Goal: Information Seeking & Learning: Check status

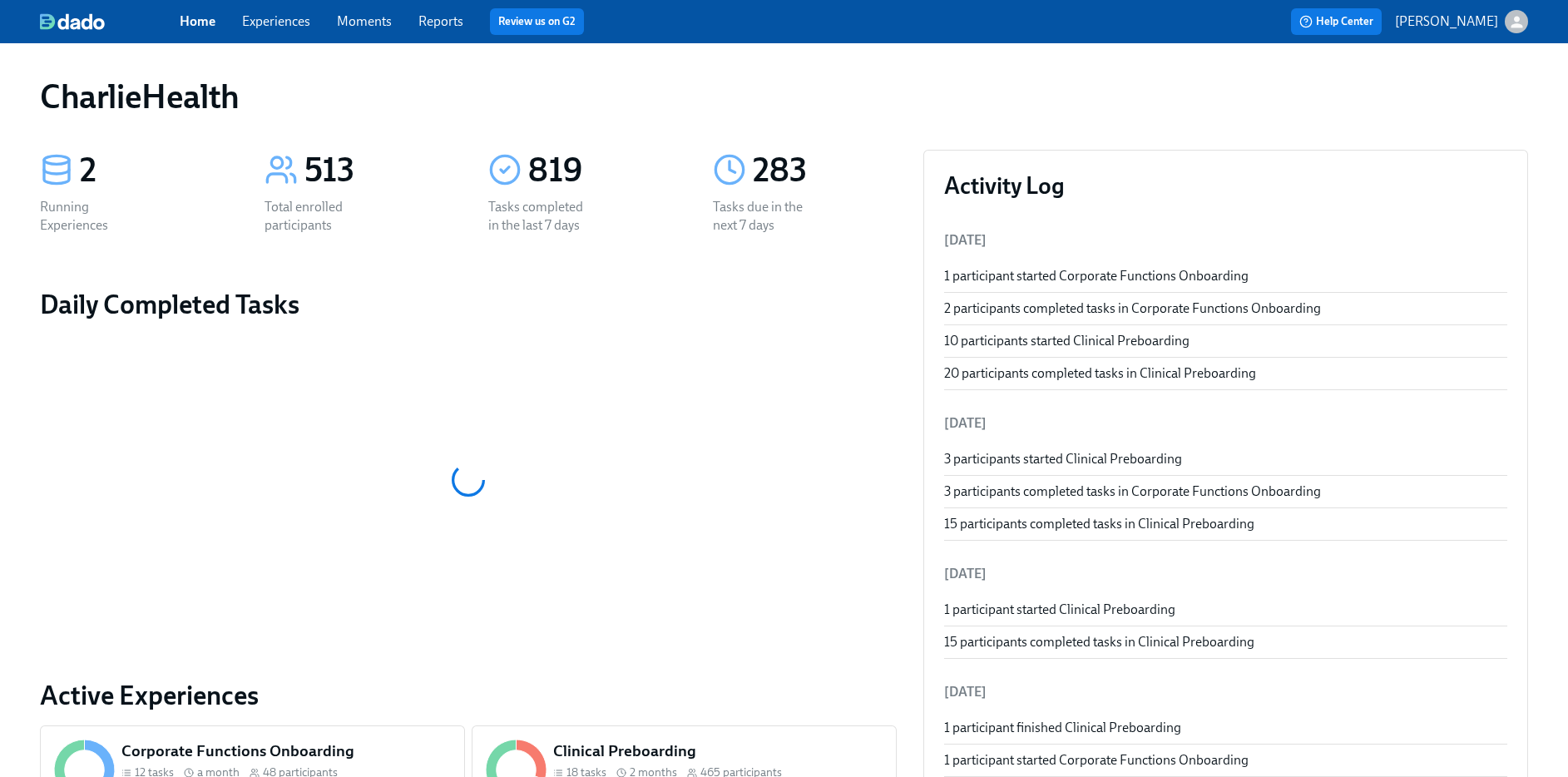
scroll to position [10, 0]
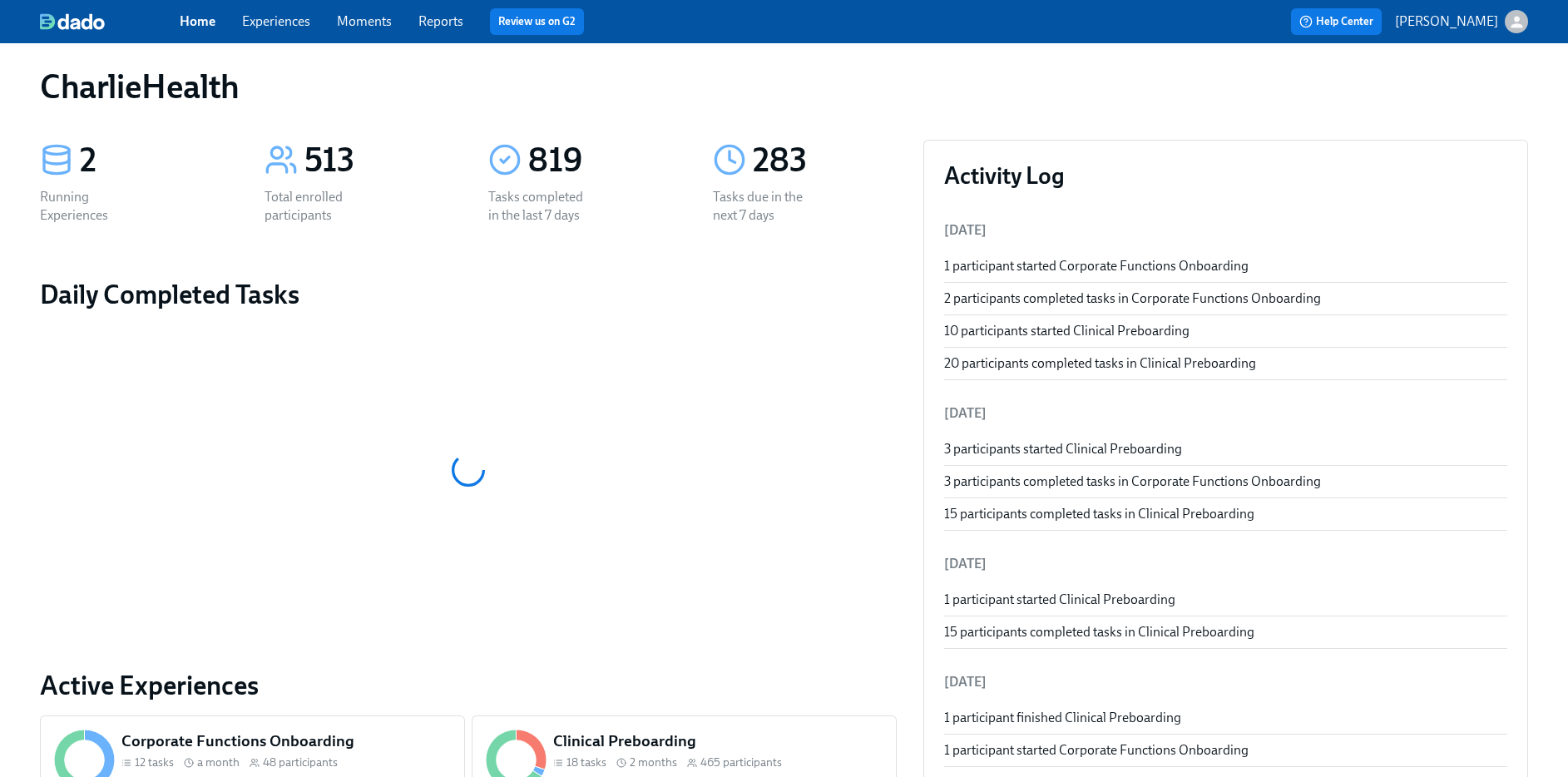
drag, startPoint x: 268, startPoint y: 29, endPoint x: 275, endPoint y: 20, distance: 11.4
click at [270, 25] on span "Experiences" at bounding box center [276, 22] width 68 height 19
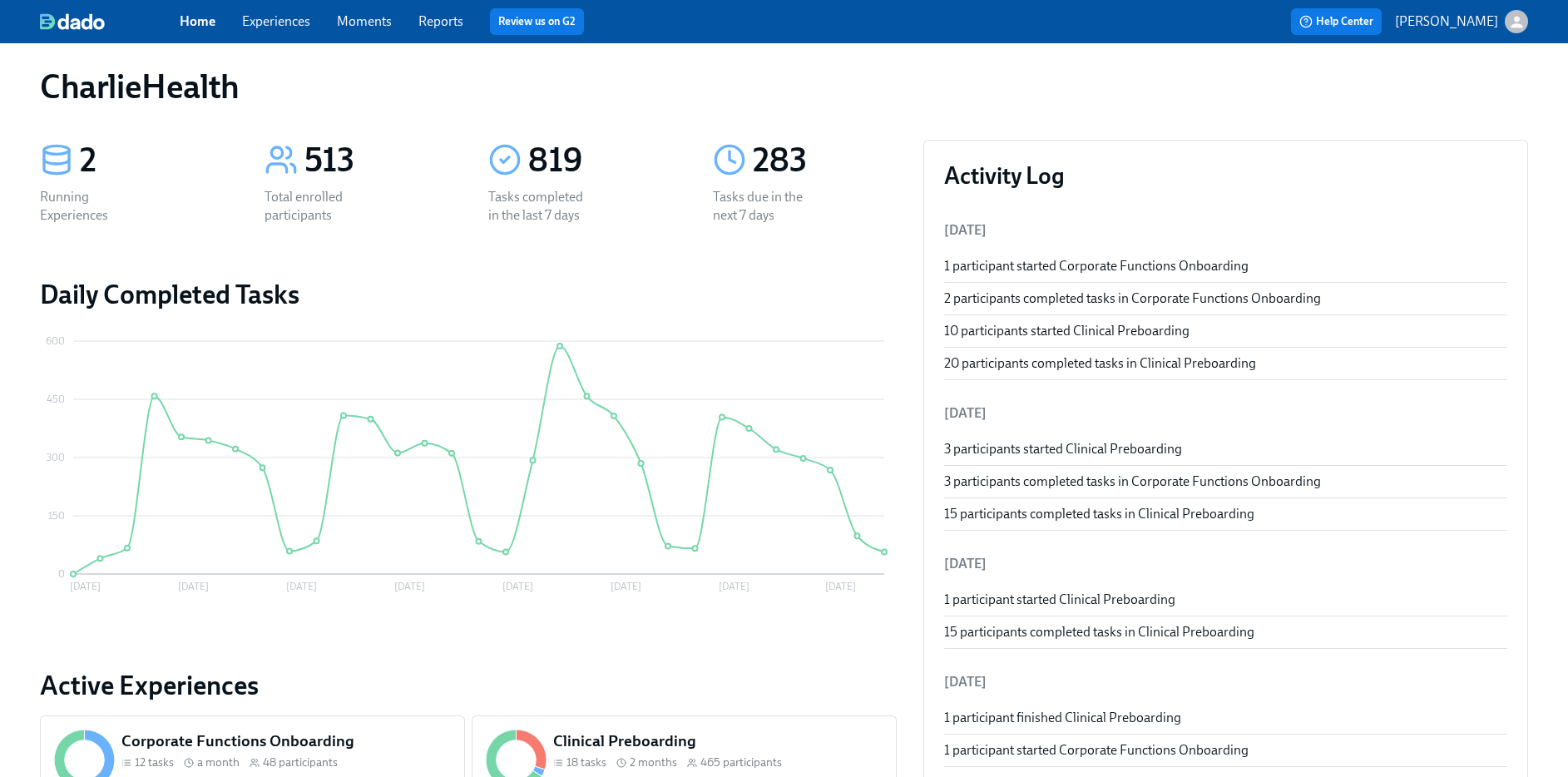
click at [275, 20] on link "Experiences" at bounding box center [276, 22] width 68 height 16
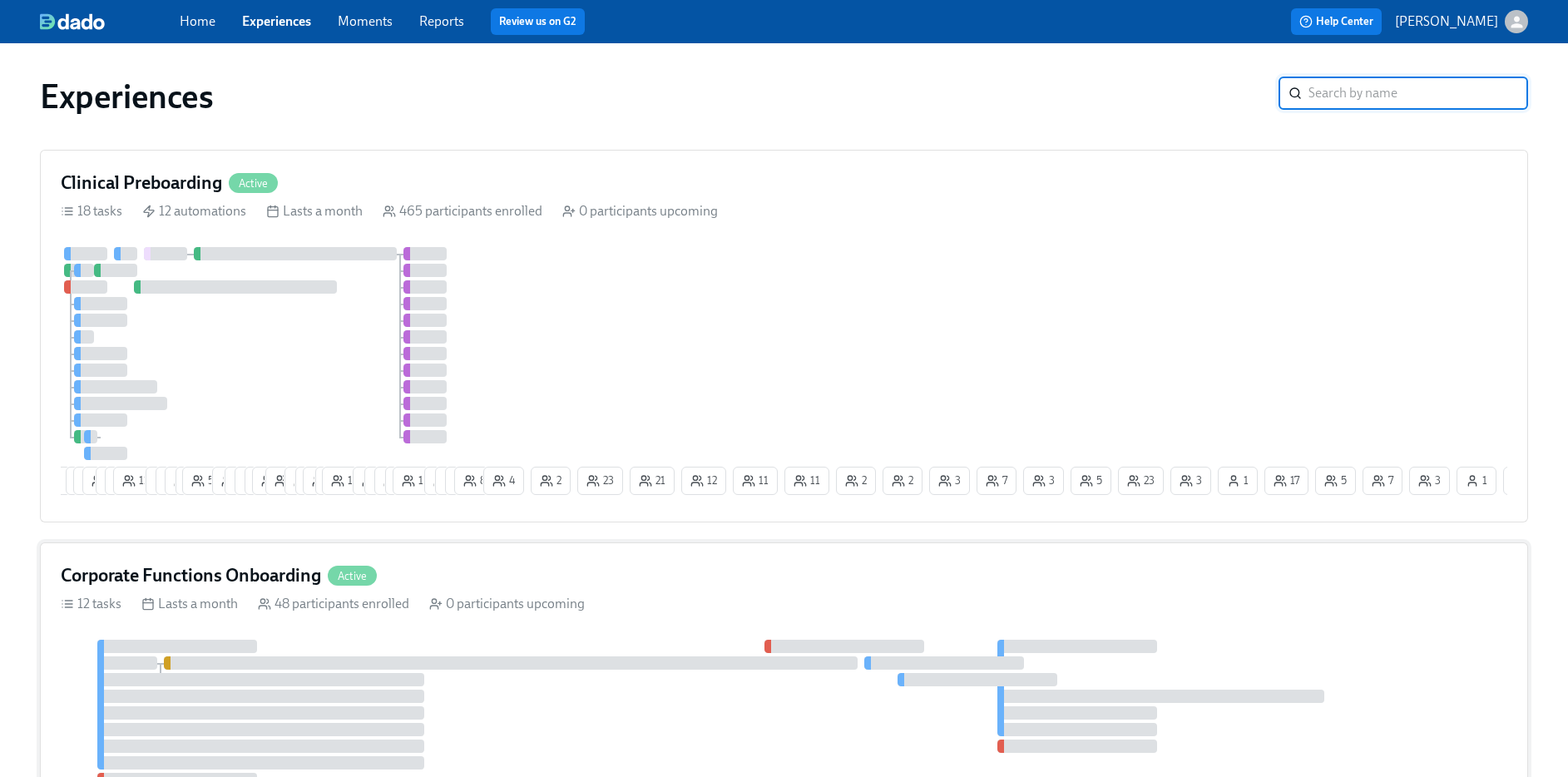
click at [295, 574] on h4 "Corporate Functions Onboarding" at bounding box center [190, 576] width 260 height 25
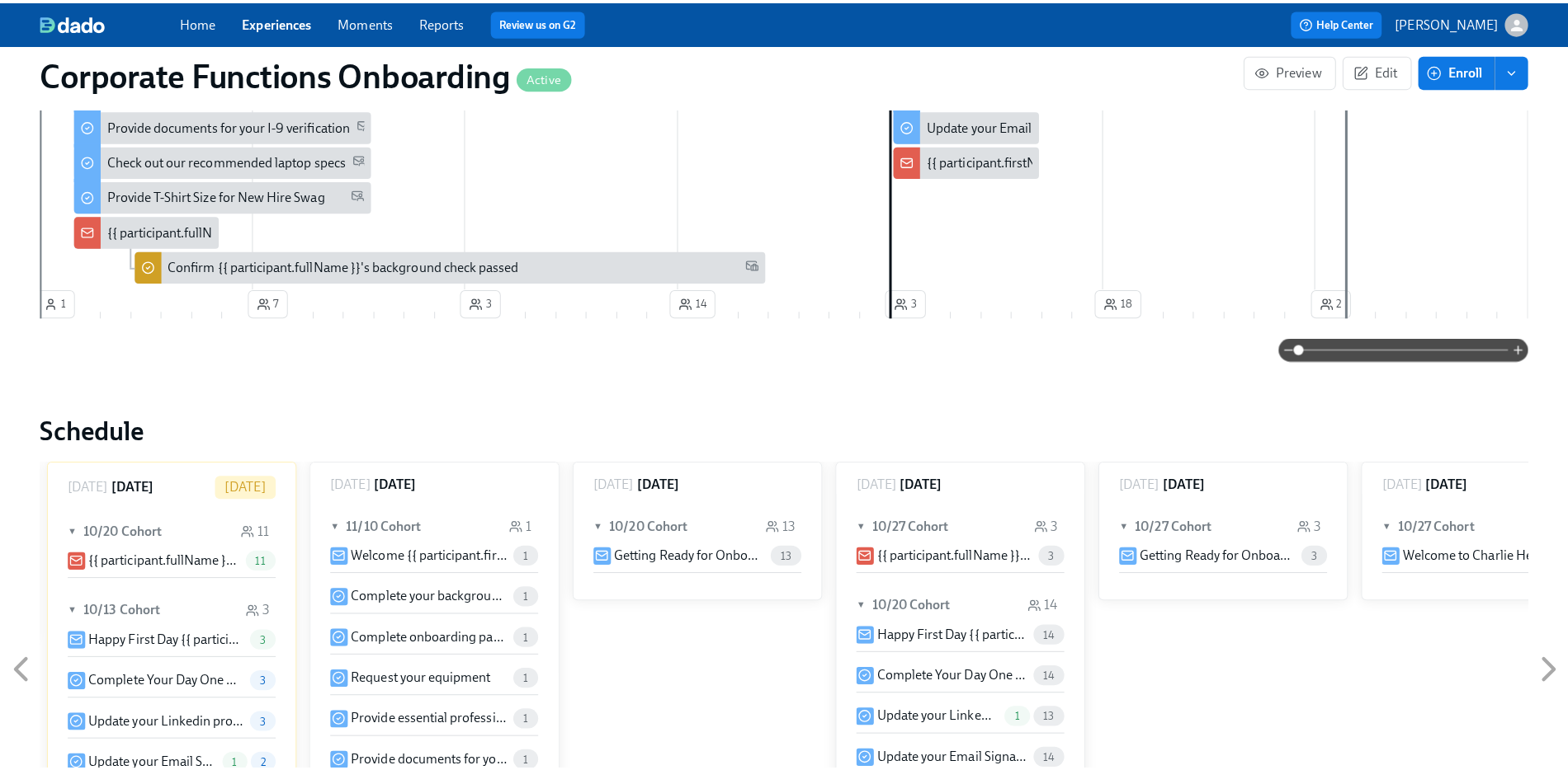
scroll to position [1337, 0]
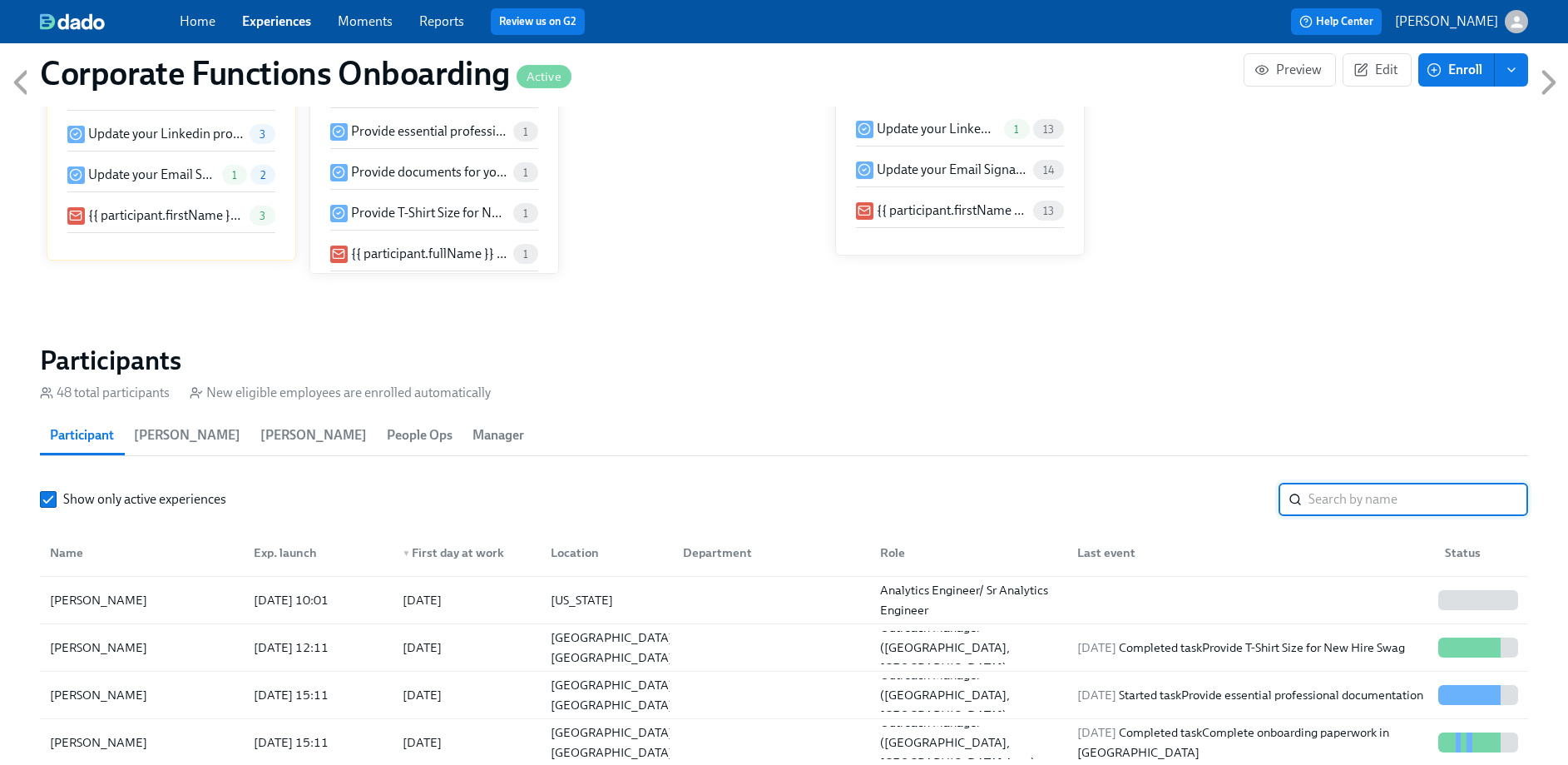
click at [1401, 499] on input "search" at bounding box center [1419, 499] width 220 height 33
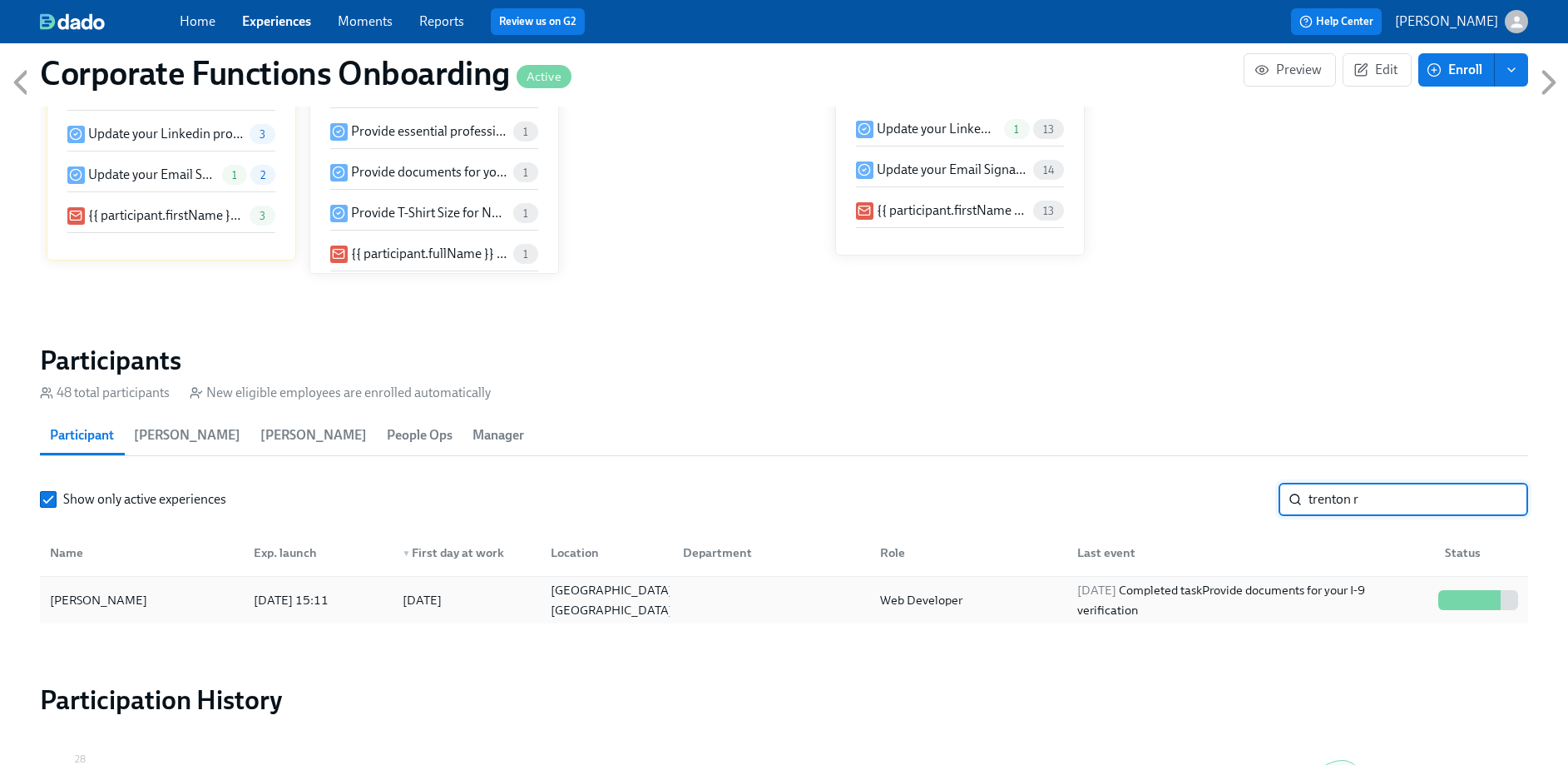
type input "trenton r"
click at [1487, 592] on div at bounding box center [1487, 600] width 6 height 20
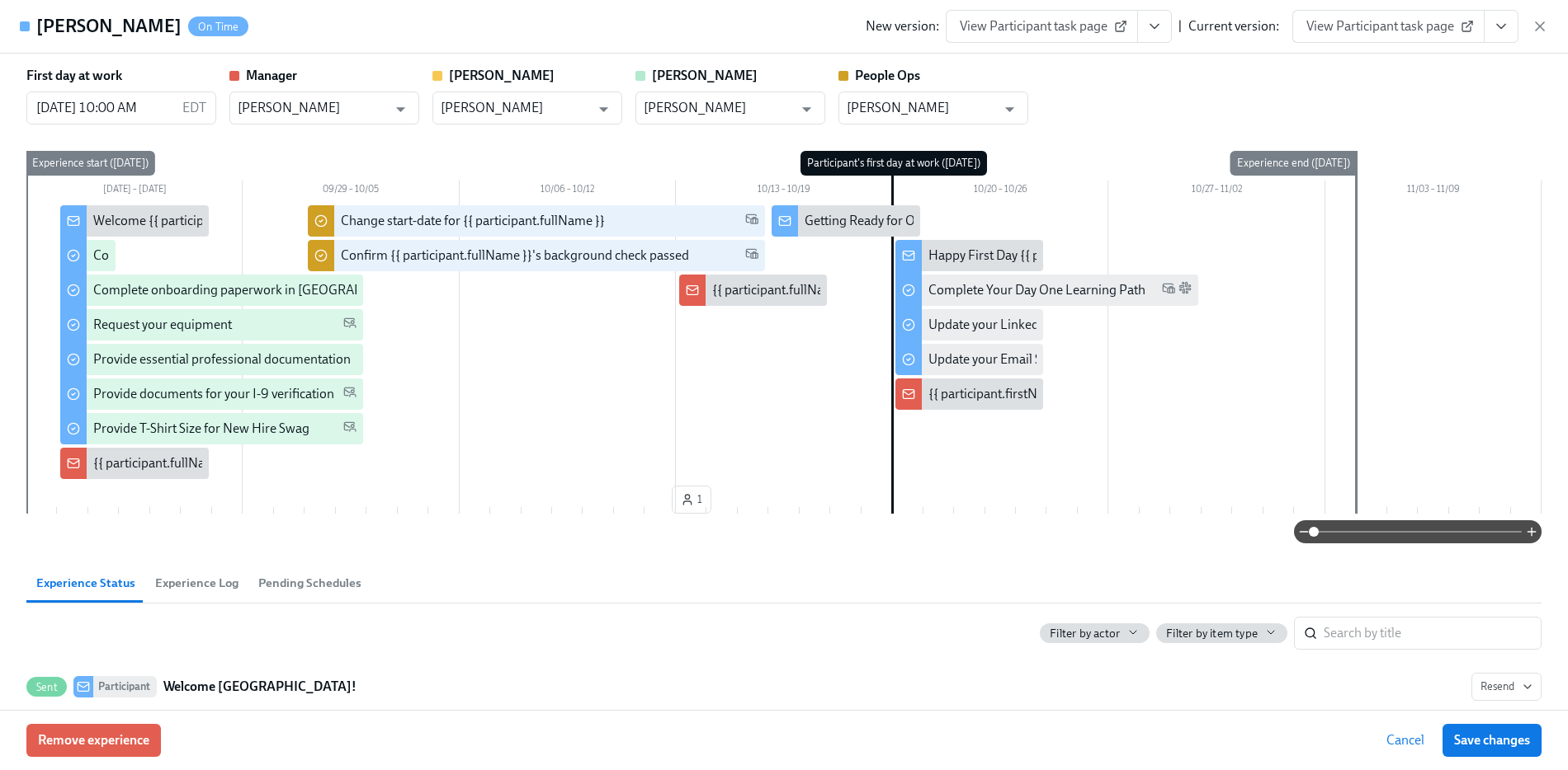
click at [1489, 36] on button "View task page" at bounding box center [1501, 26] width 35 height 33
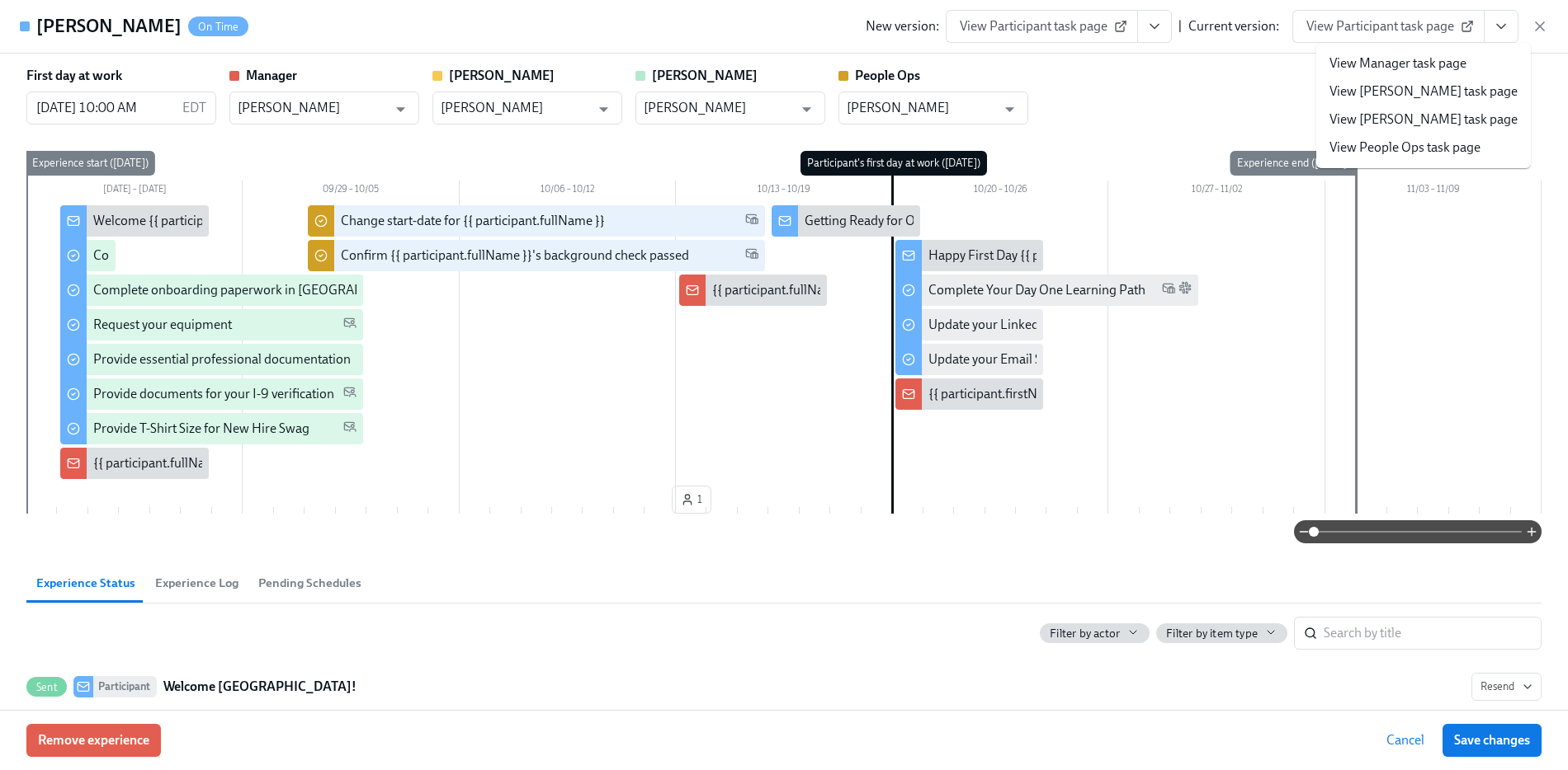
click at [1386, 147] on link "View People Ops task page" at bounding box center [1404, 147] width 151 height 18
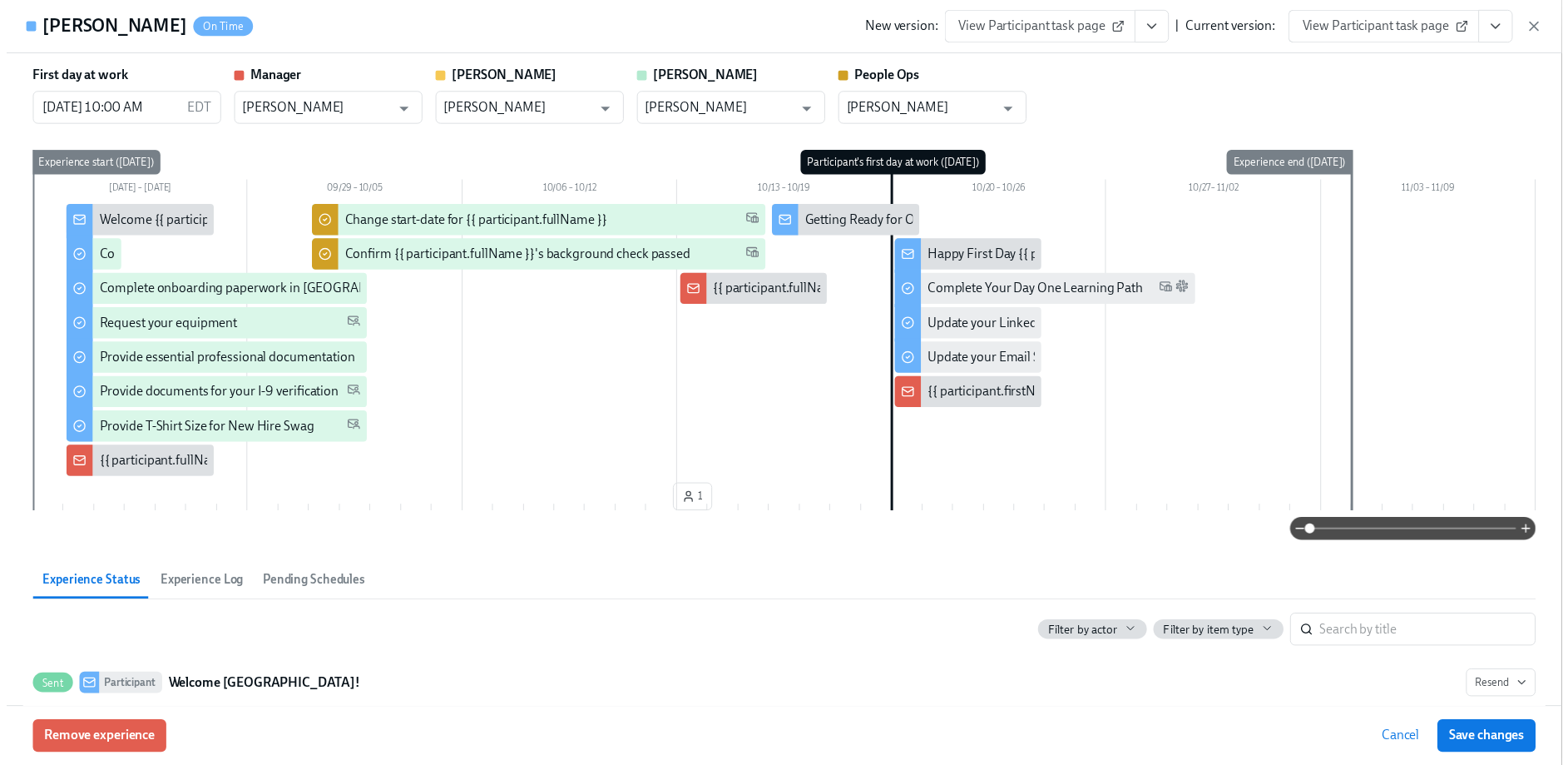
scroll to position [0, 8751]
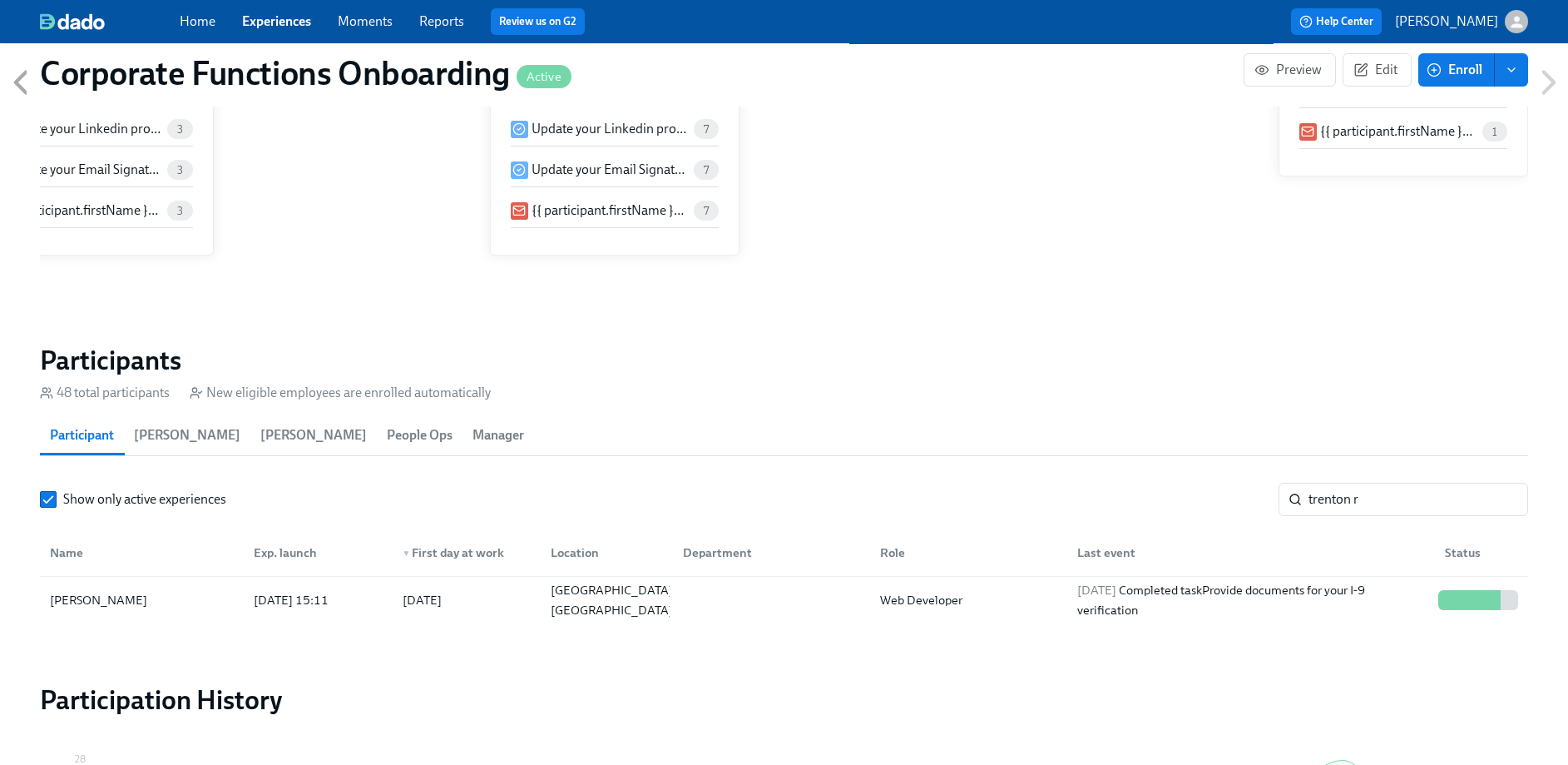
scroll to position [0, 8738]
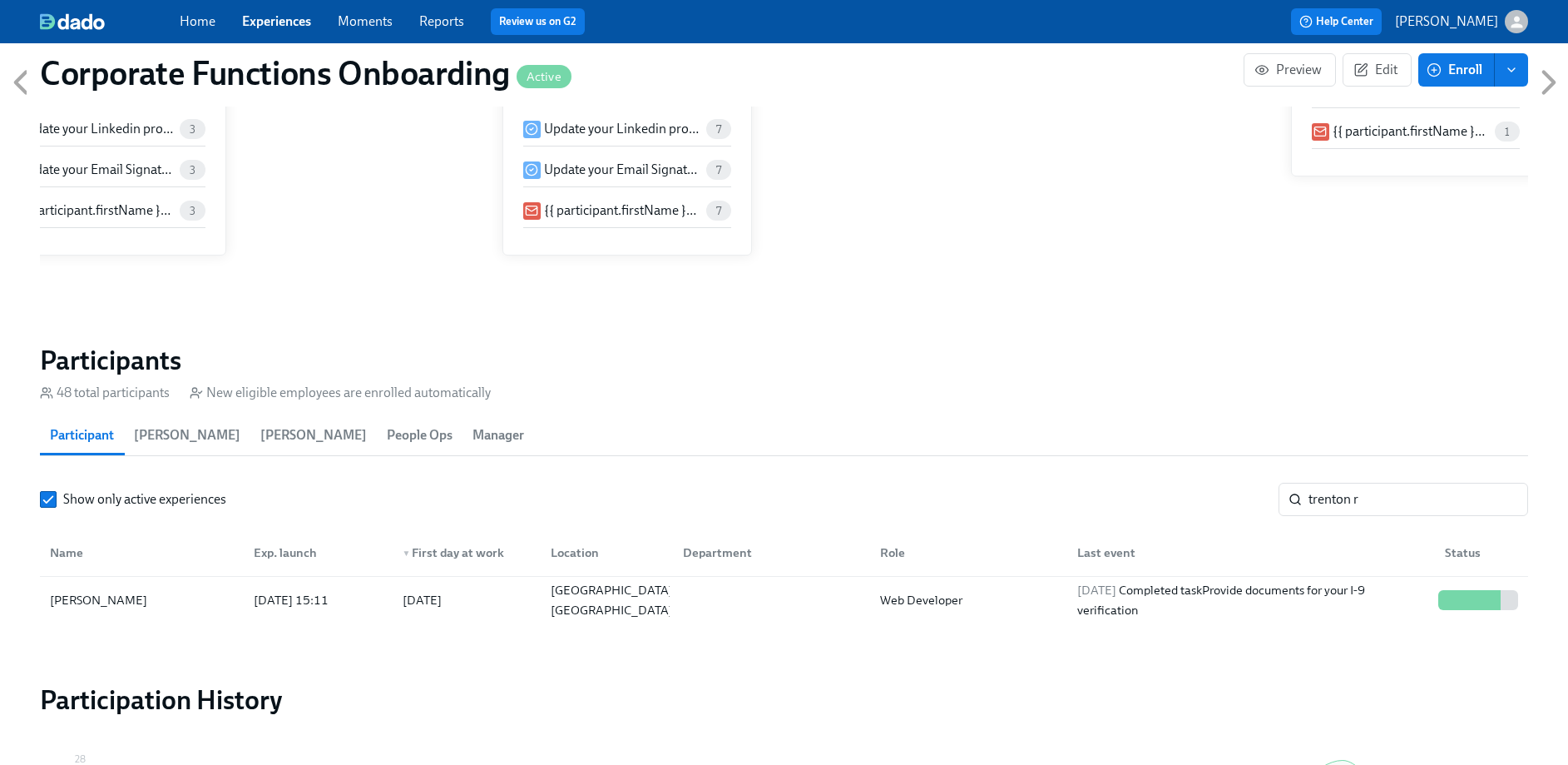
click at [315, 12] on div "Home Experiences Moments Reports Review us on G2" at bounding box center [516, 21] width 675 height 27
click at [32, 75] on div "Corporate Functions Onboarding Active Preview Edit Enroll" at bounding box center [784, 74] width 1515 height 67
click at [25, 79] on icon at bounding box center [21, 82] width 41 height 41
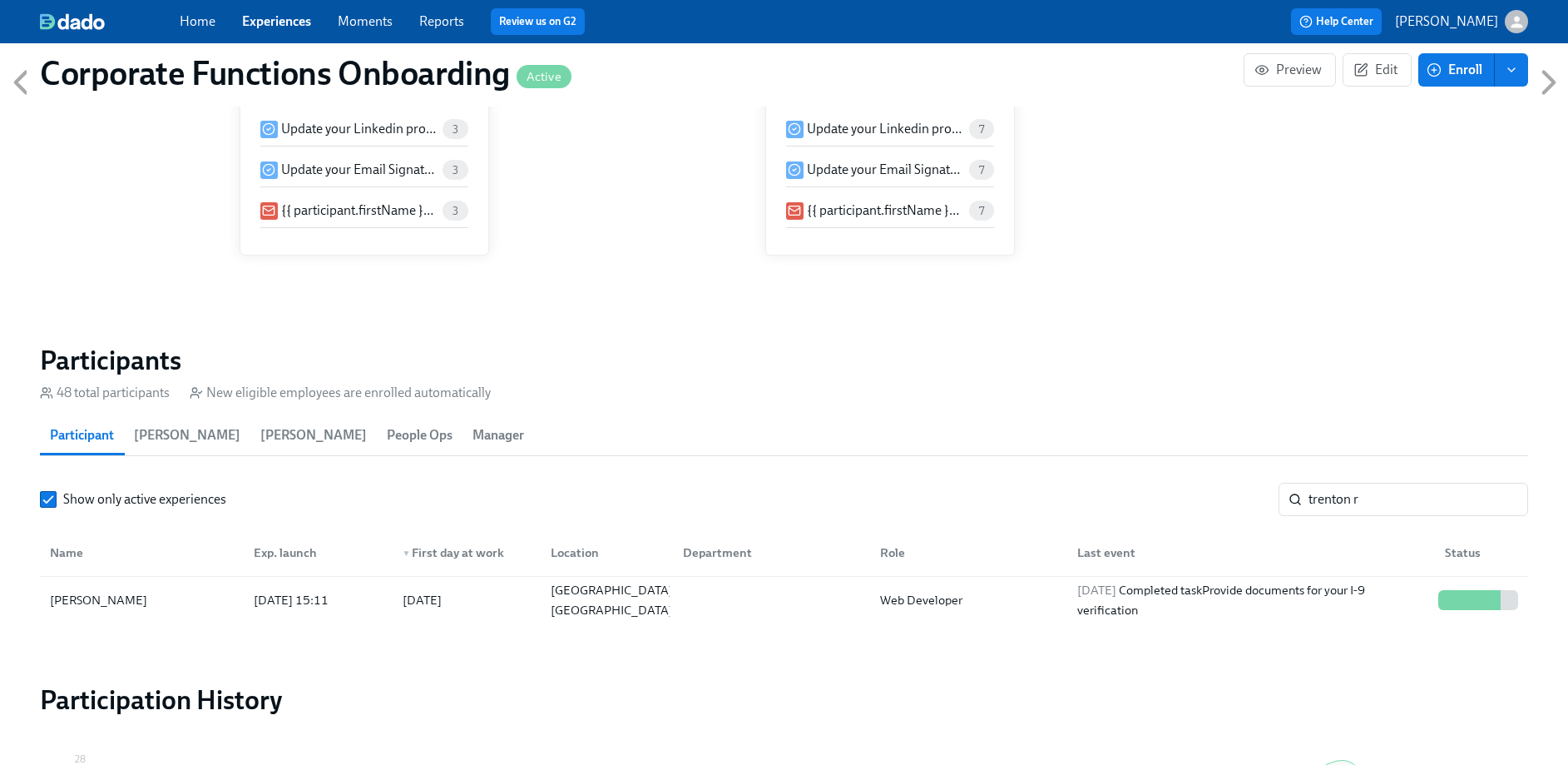
click at [18, 78] on icon at bounding box center [21, 82] width 41 height 41
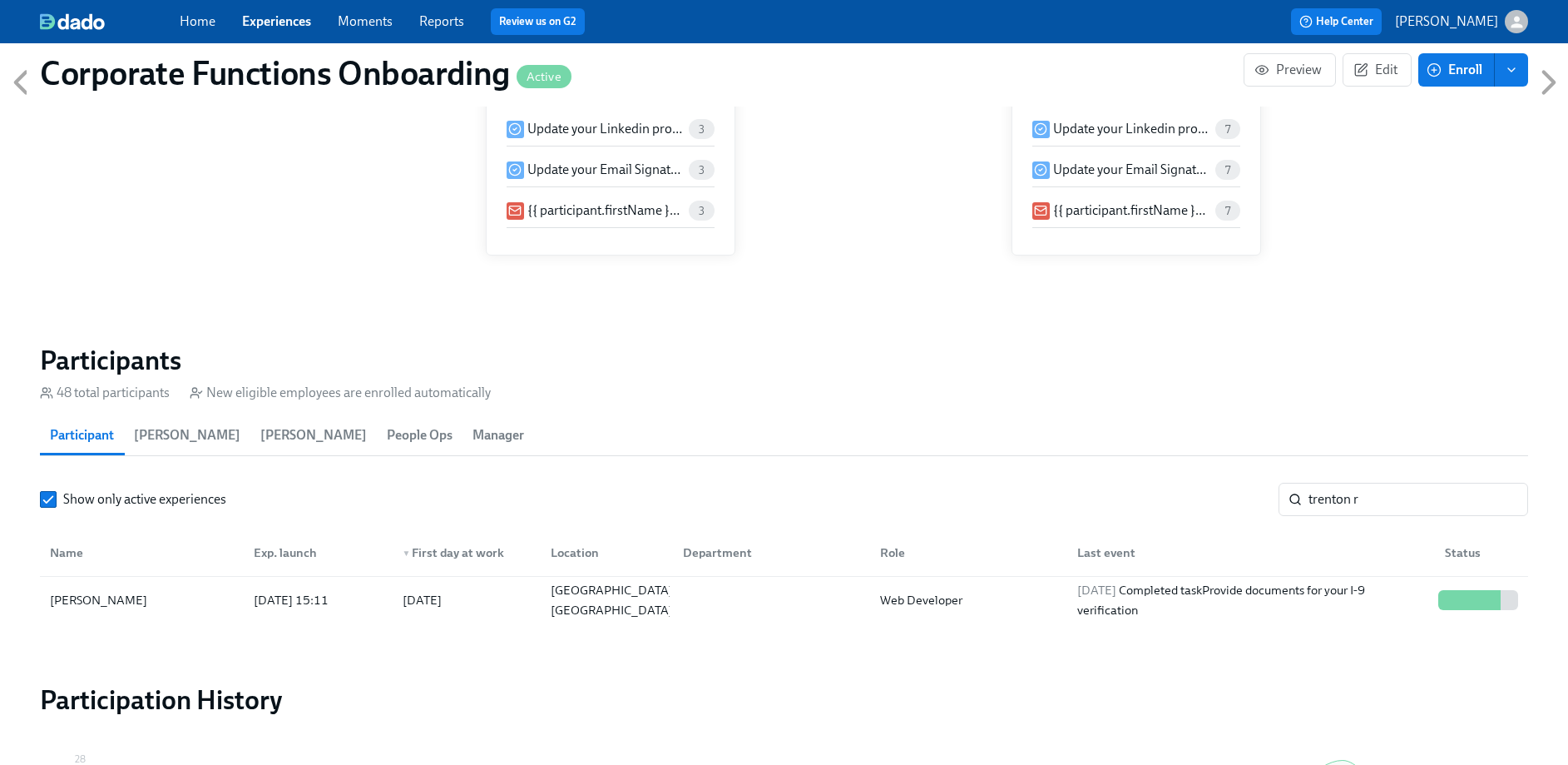
scroll to position [0, 8212]
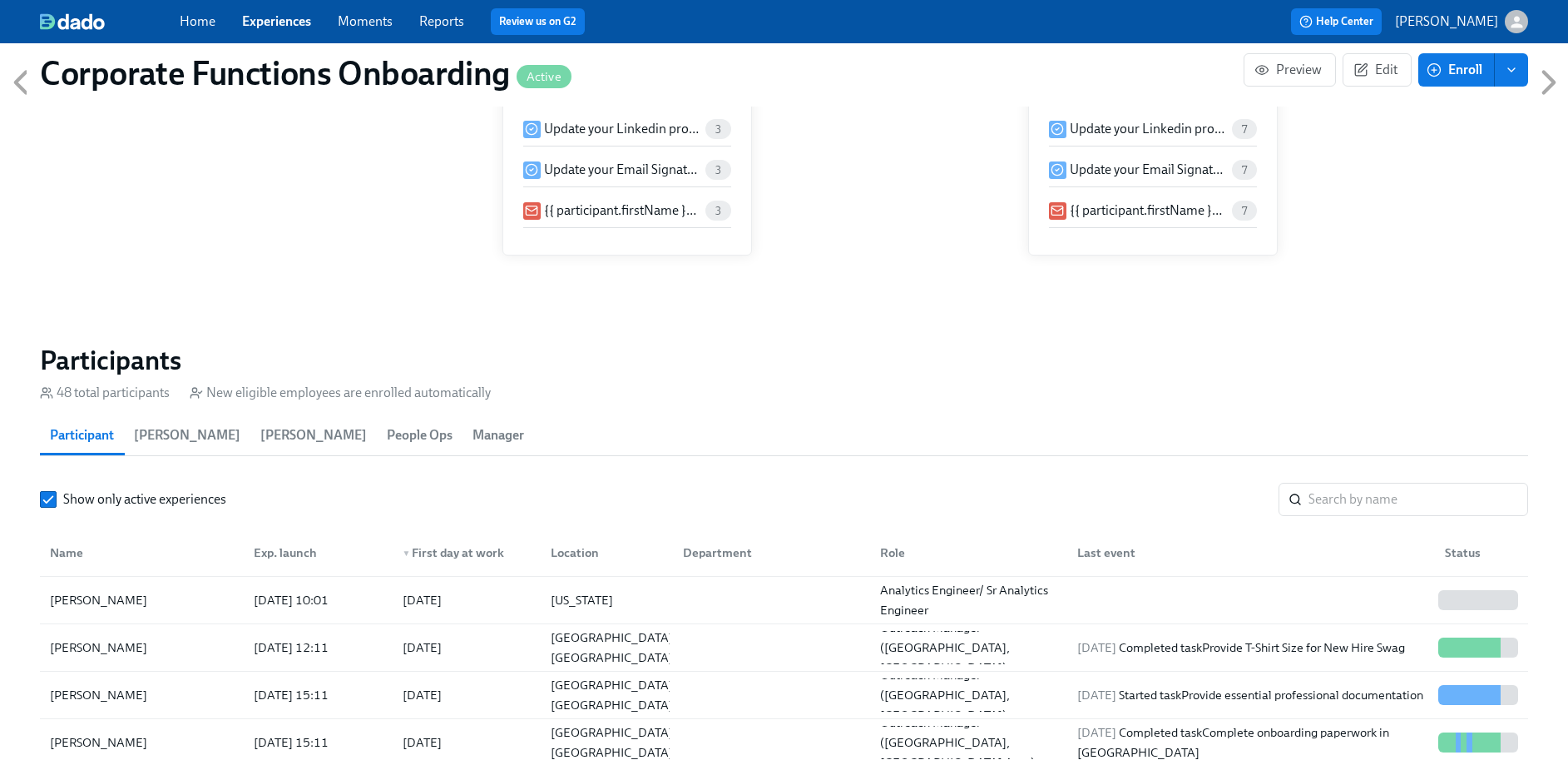
click at [278, 25] on link "Experiences" at bounding box center [277, 22] width 69 height 16
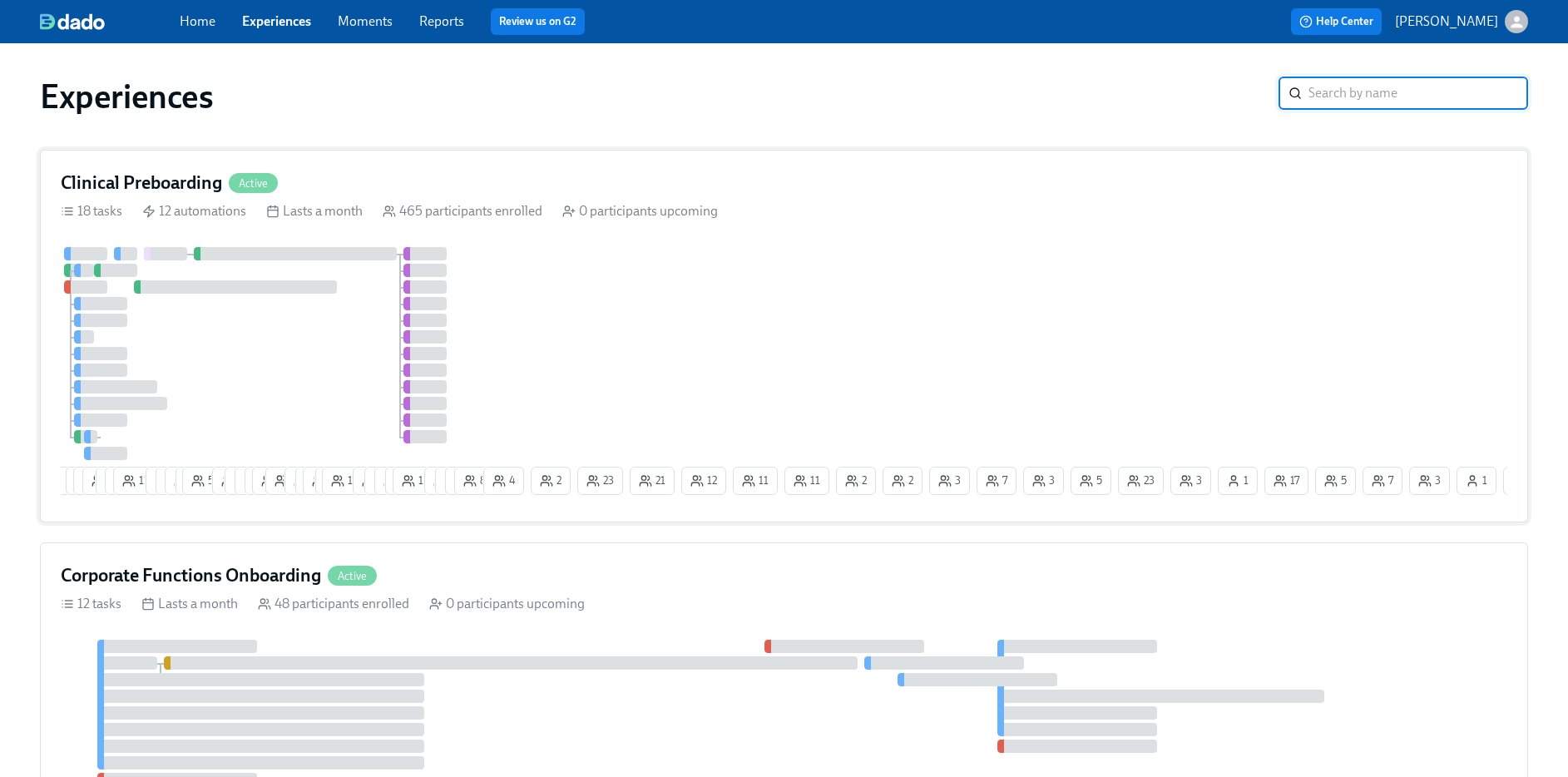
scroll to position [10, 0]
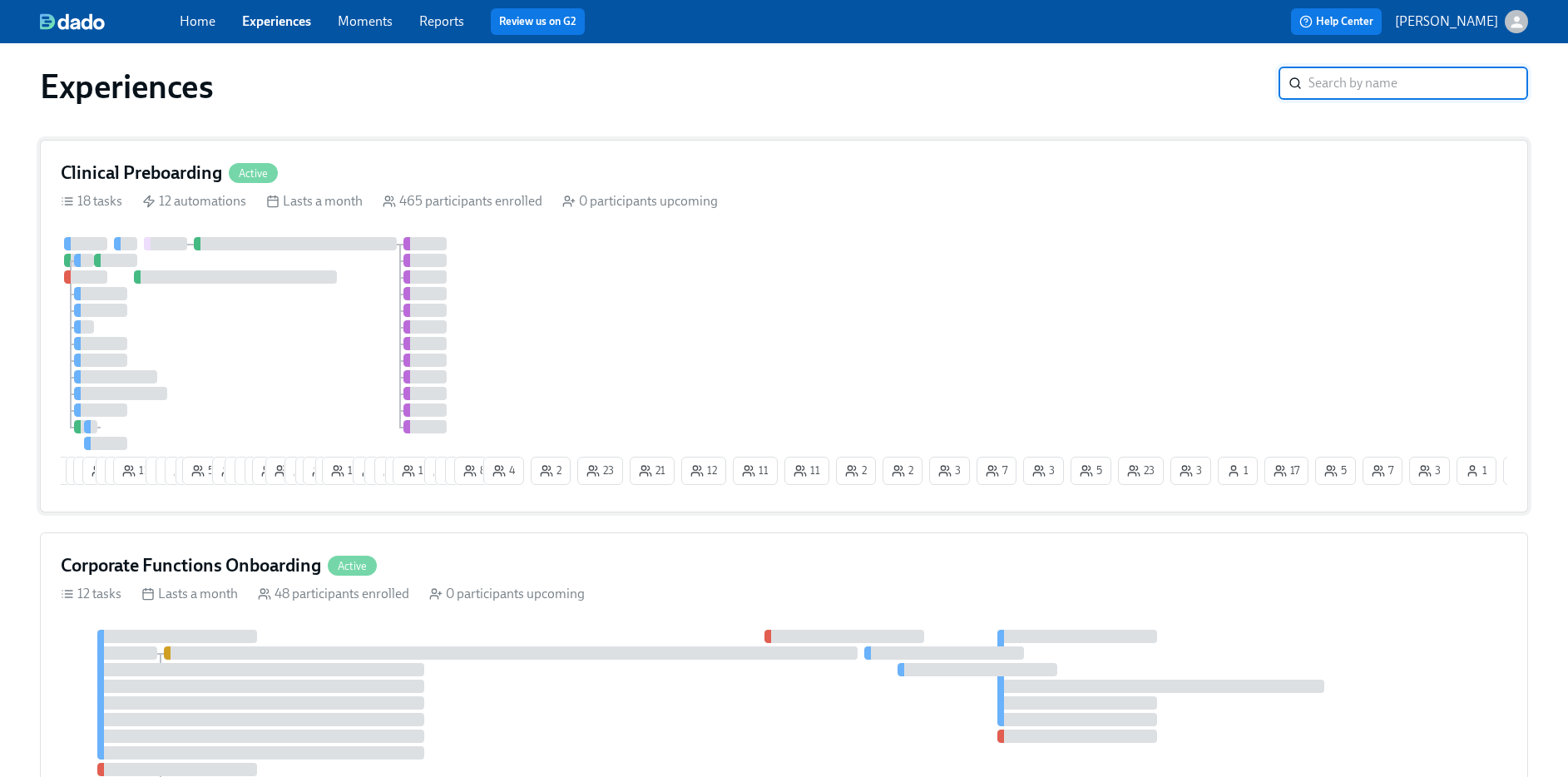
click at [607, 281] on div "10 3 1 13 10 4 8 11 7 4 6 5 54 10 6 9 9 18 2 9 2 14 2 16 12 6 6 3 12 8 1 5 8 4 …" at bounding box center [784, 363] width 1446 height 254
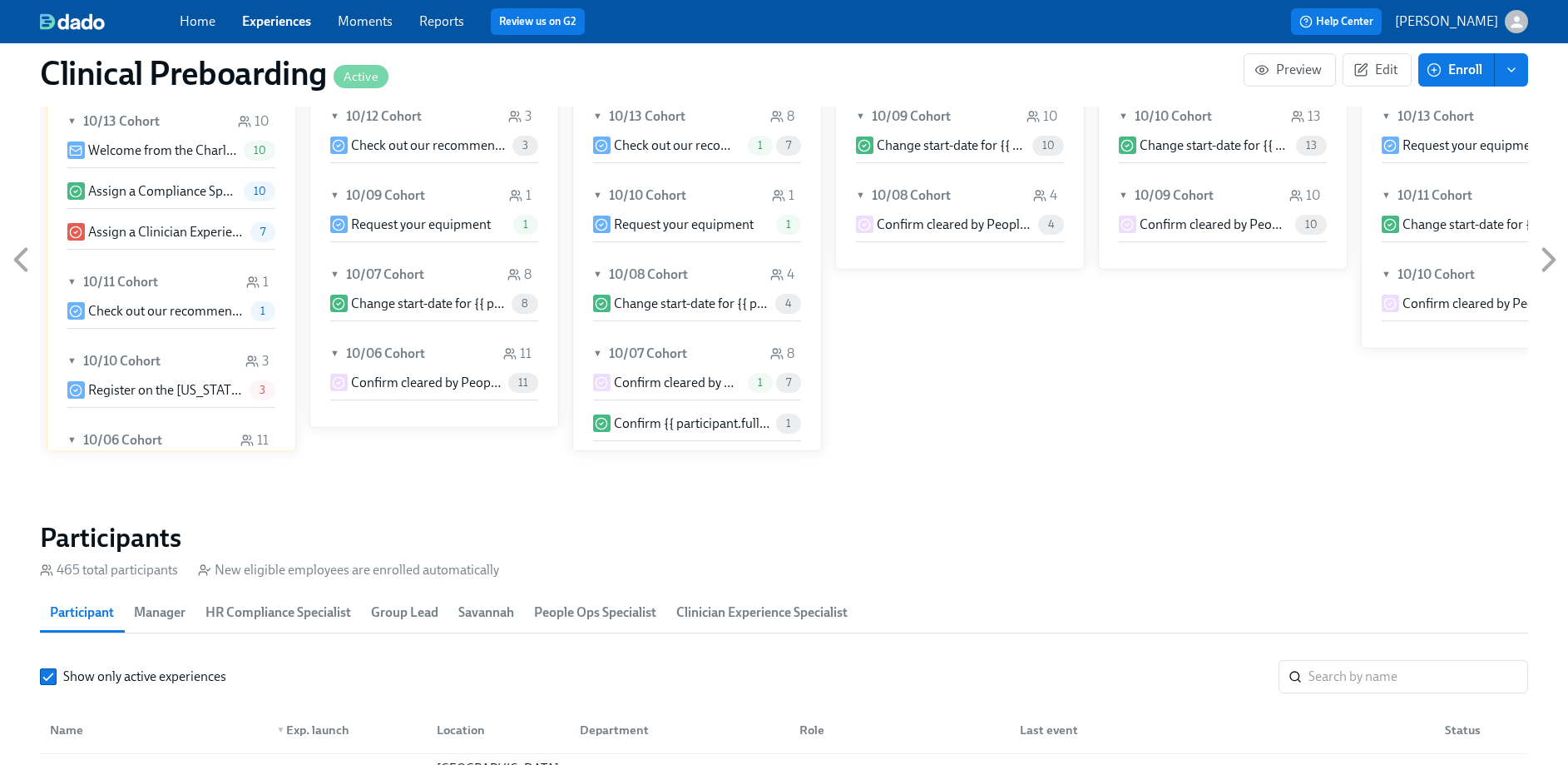
scroll to position [1804, 0]
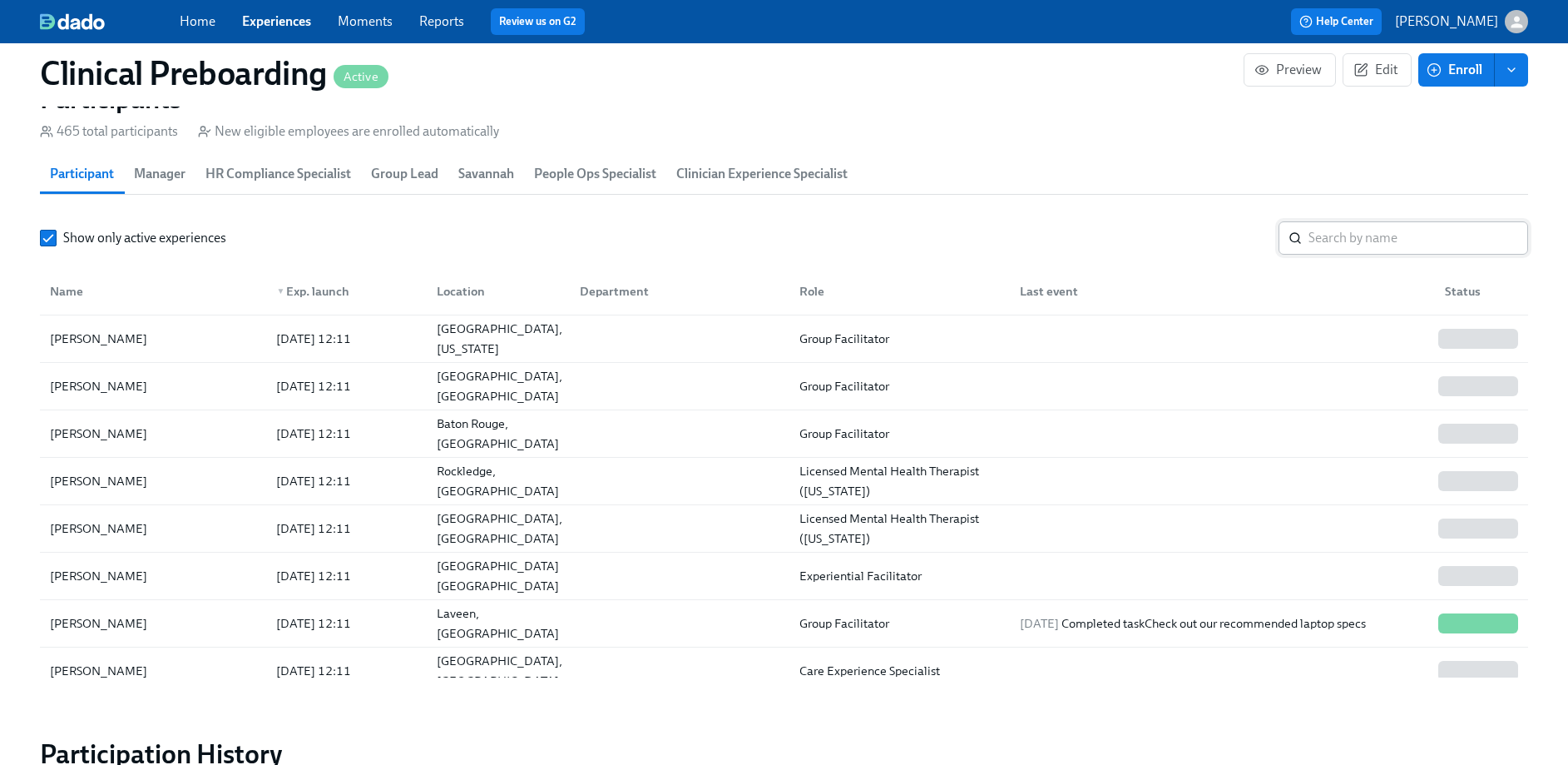
click at [1401, 241] on input "search" at bounding box center [1419, 238] width 220 height 33
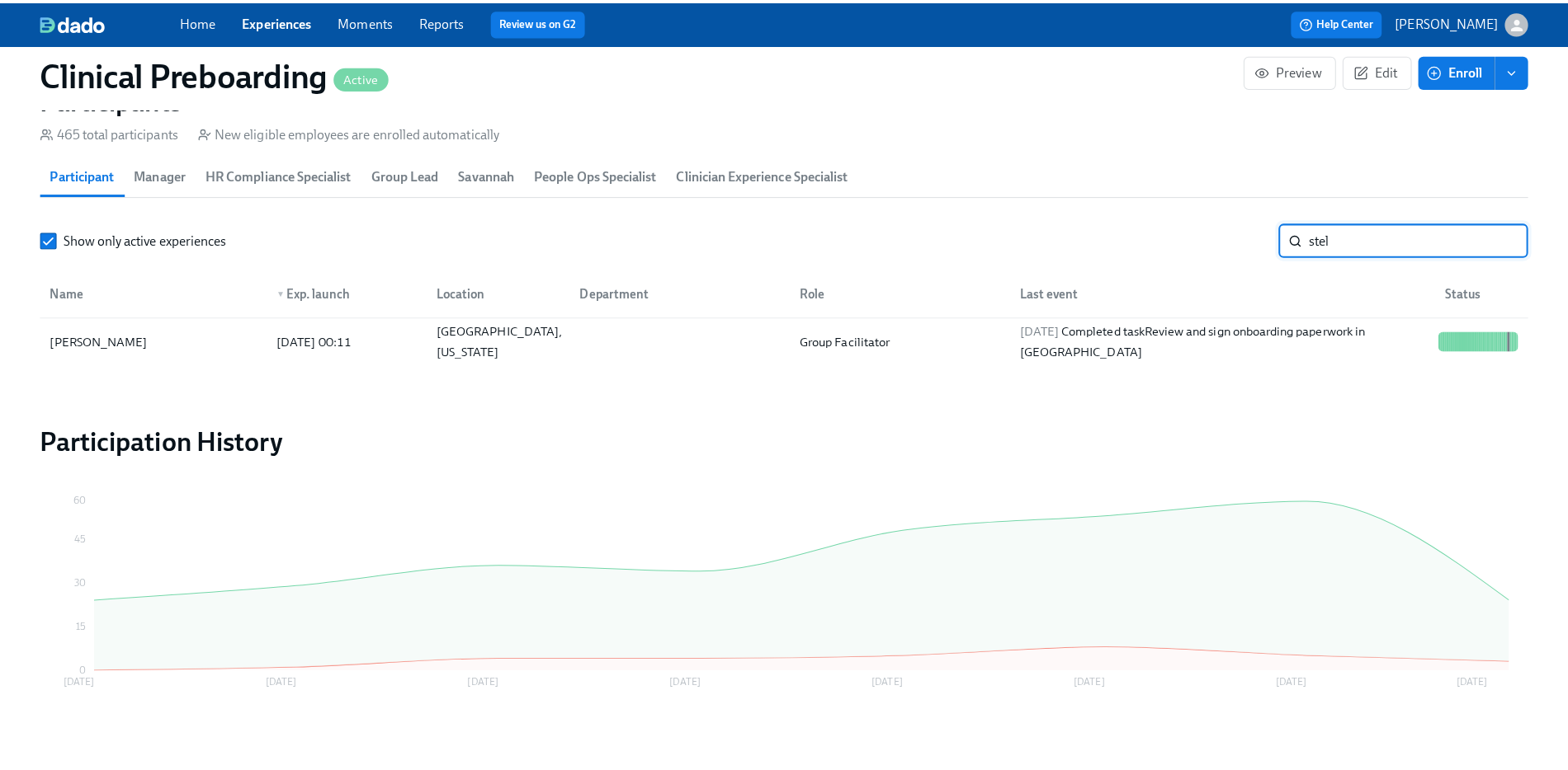
scroll to position [0, 20153]
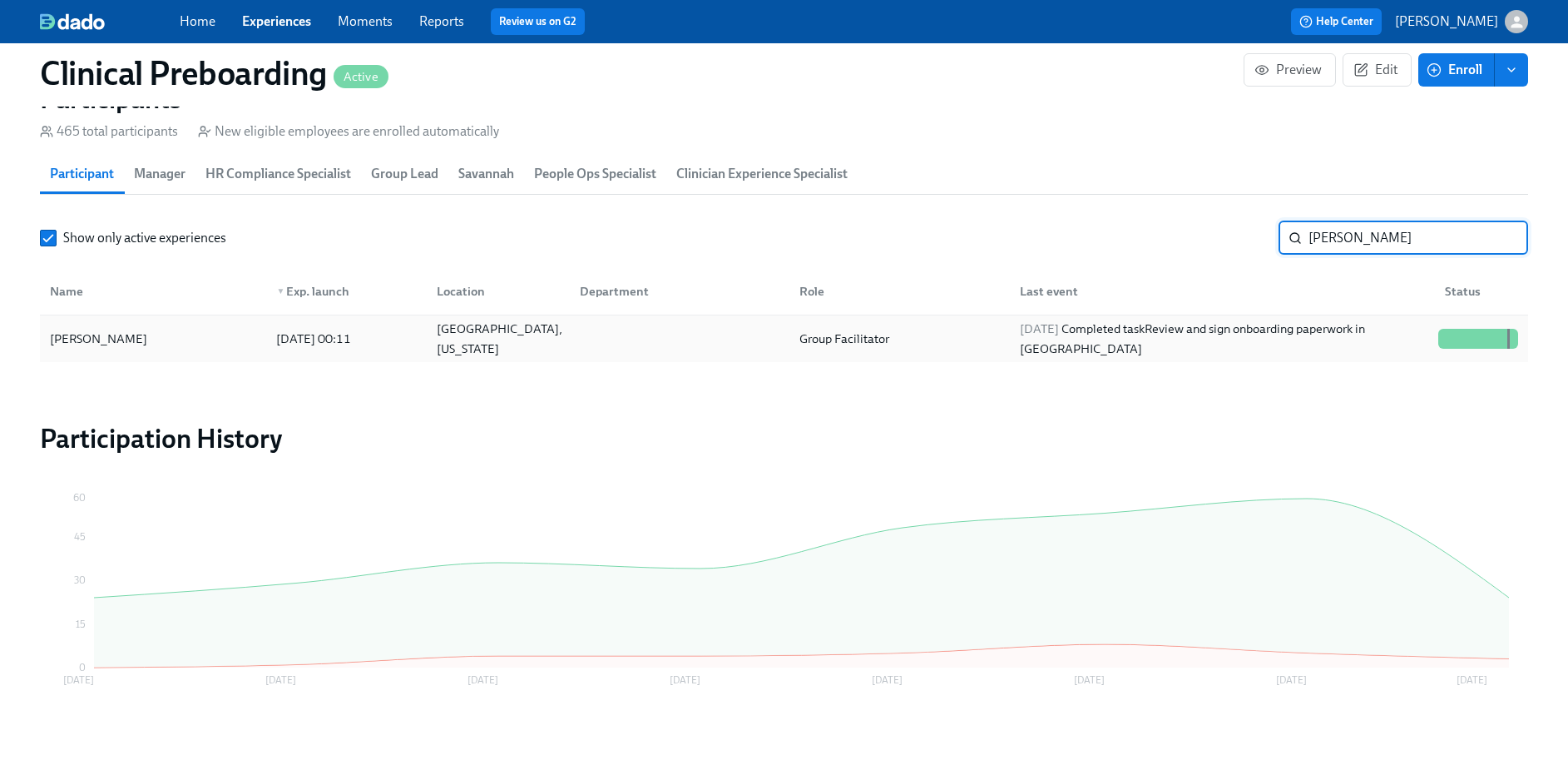
click at [1472, 330] on div at bounding box center [1473, 339] width 3 height 20
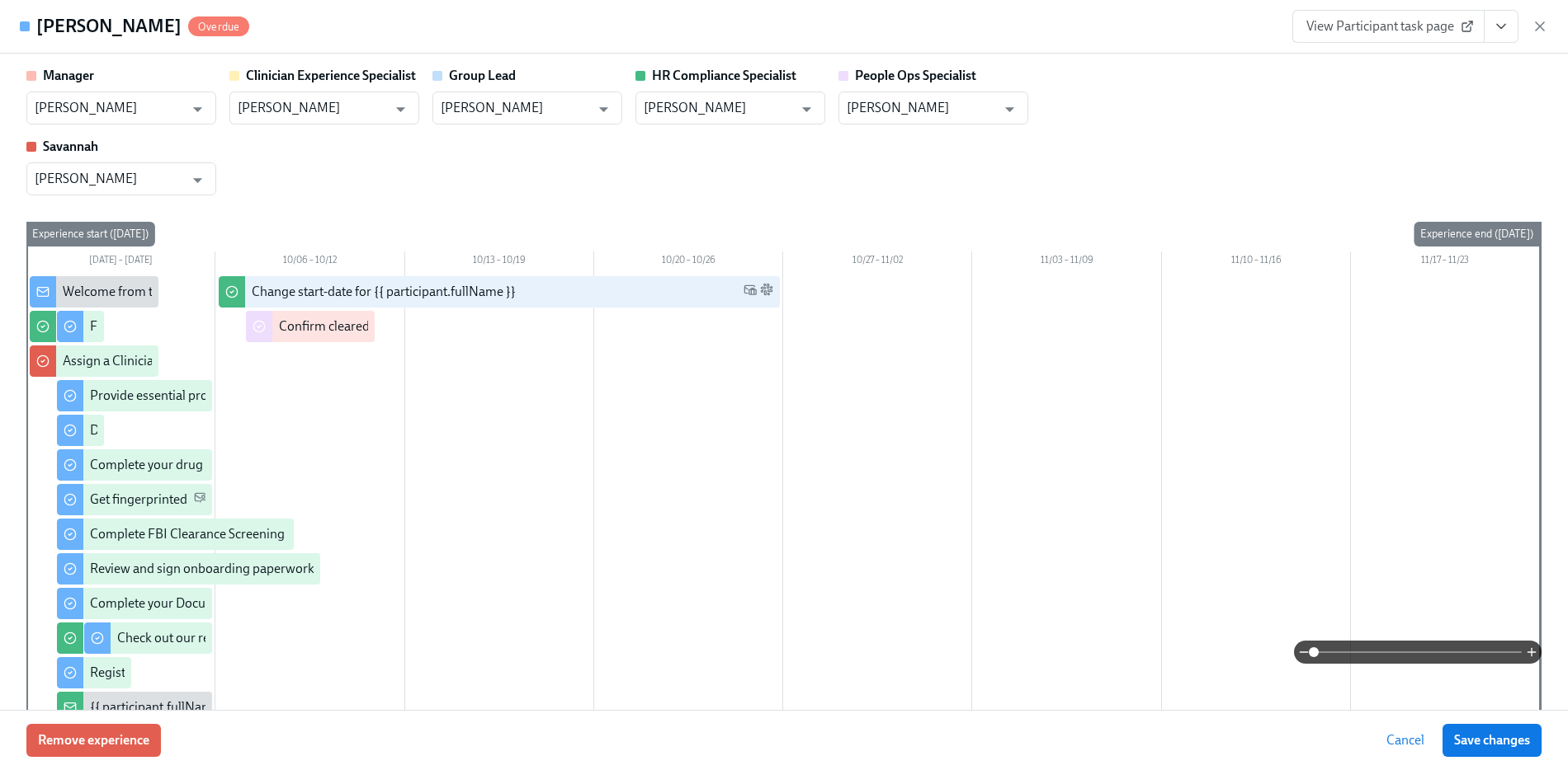
click at [1493, 29] on icon "View task page" at bounding box center [1501, 26] width 17 height 17
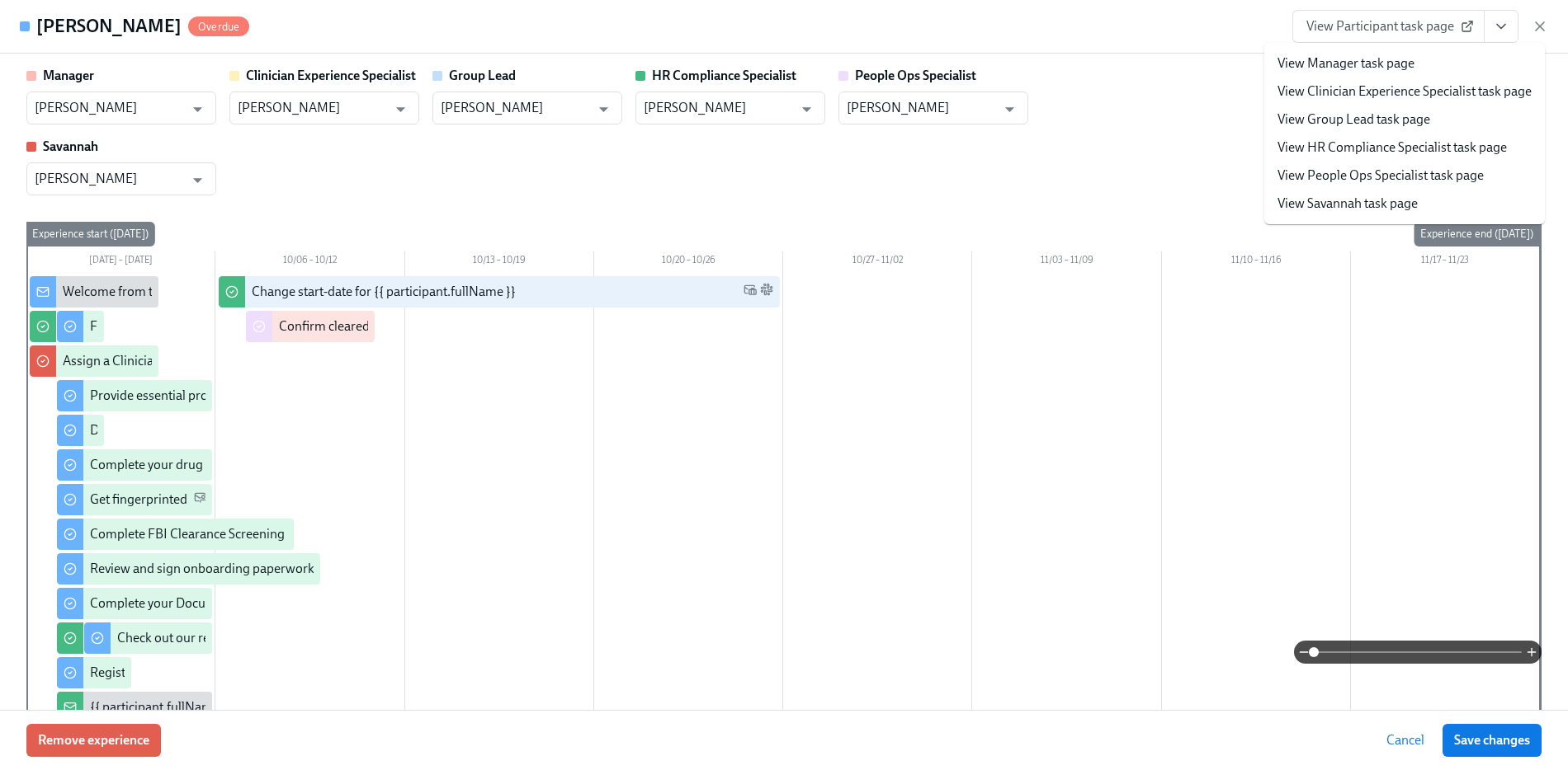
click at [1368, 168] on link "View People Ops Specialist task page" at bounding box center [1381, 175] width 206 height 18
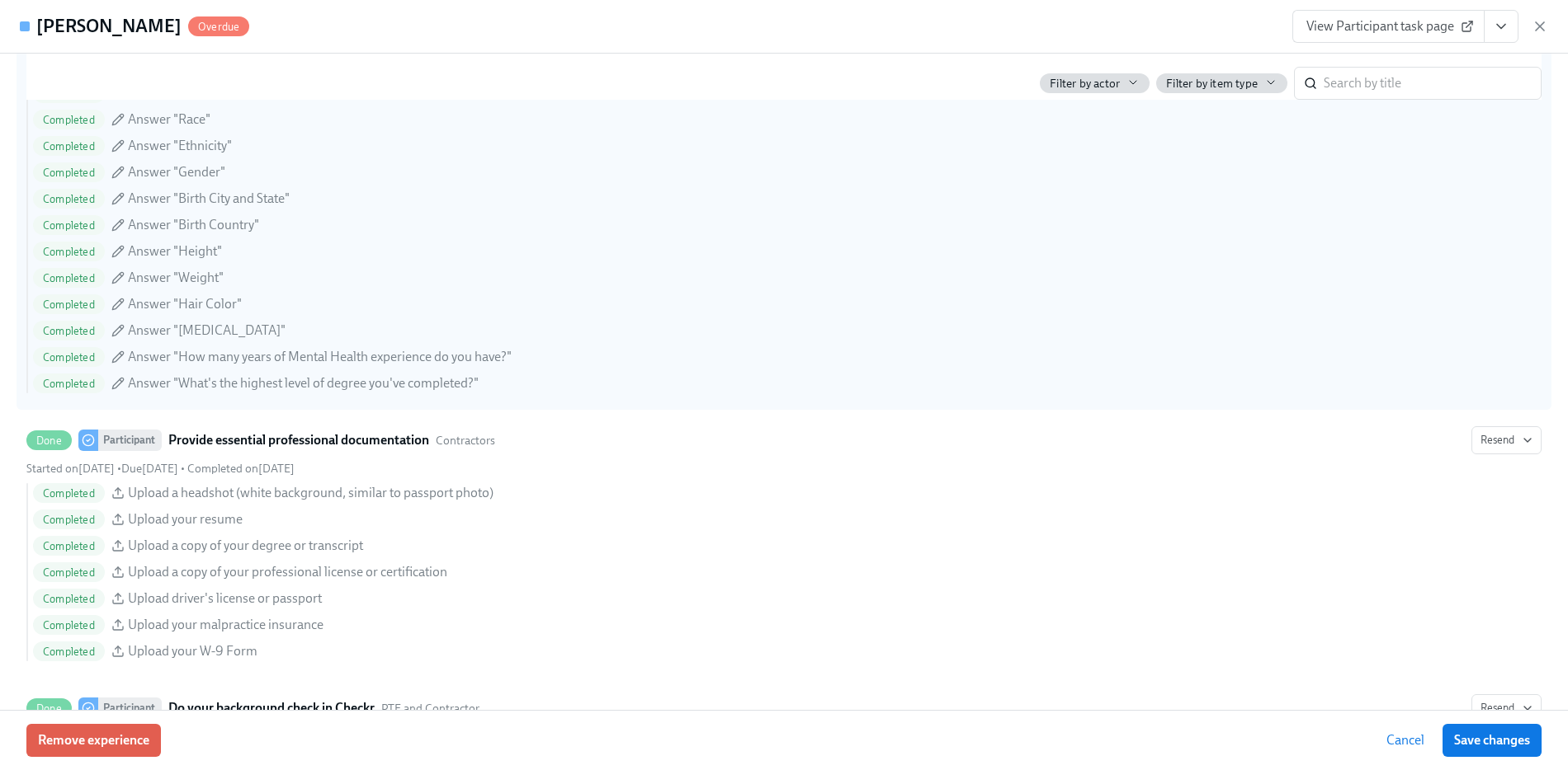
scroll to position [1355, 0]
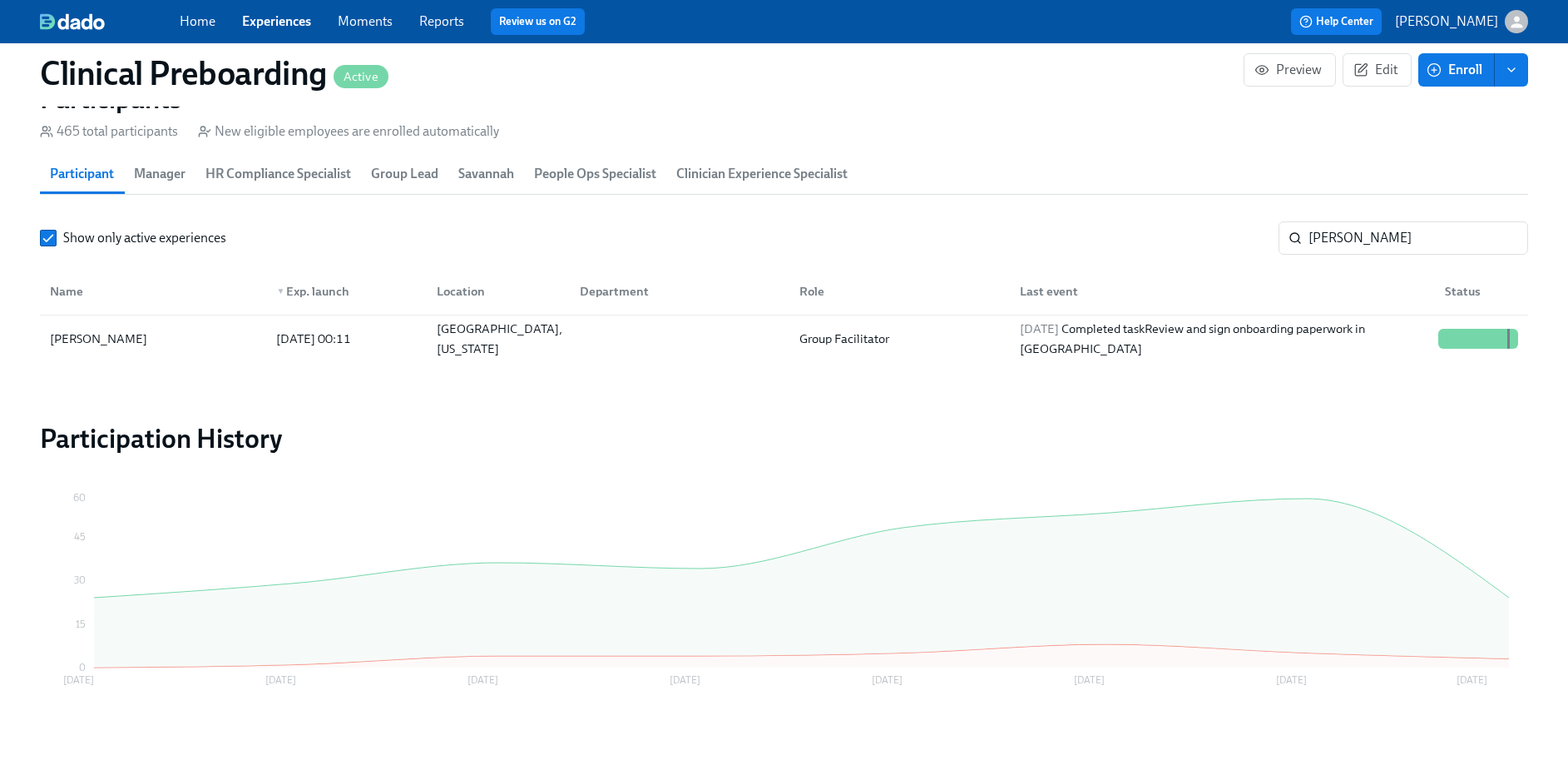
scroll to position [0, 20305]
drag, startPoint x: 1336, startPoint y: 216, endPoint x: 1376, endPoint y: 237, distance: 45.2
click at [1337, 218] on section "Participants 465 total participants New eligible employees are enrolled automat…" at bounding box center [784, 225] width 1488 height 286
drag, startPoint x: 1379, startPoint y: 237, endPoint x: 1054, endPoint y: 241, distance: 325.0
click at [1145, 247] on div "Show only active experiences stella r ​" at bounding box center [784, 238] width 1488 height 33
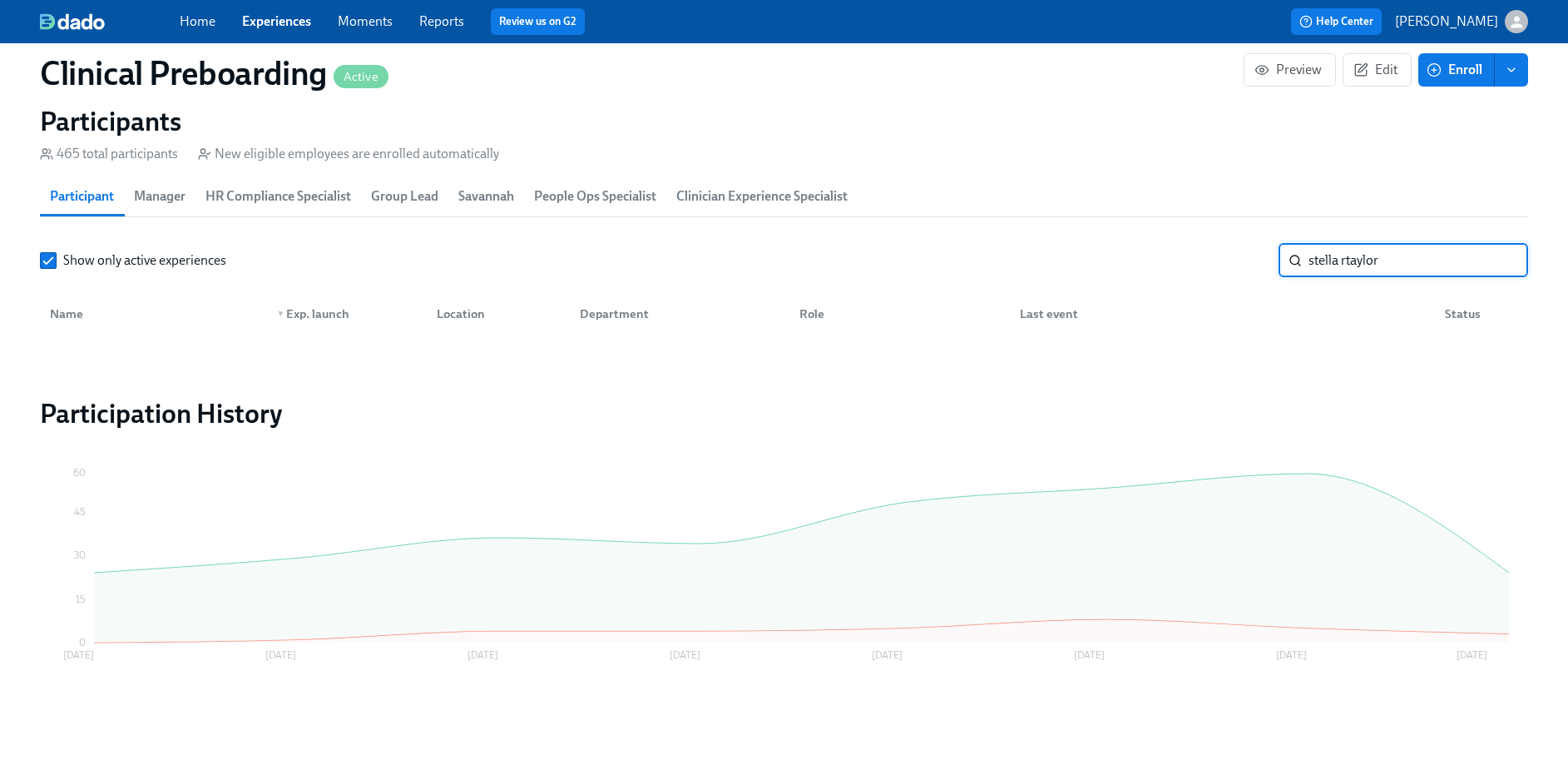
scroll to position [1781, 0]
type input "s"
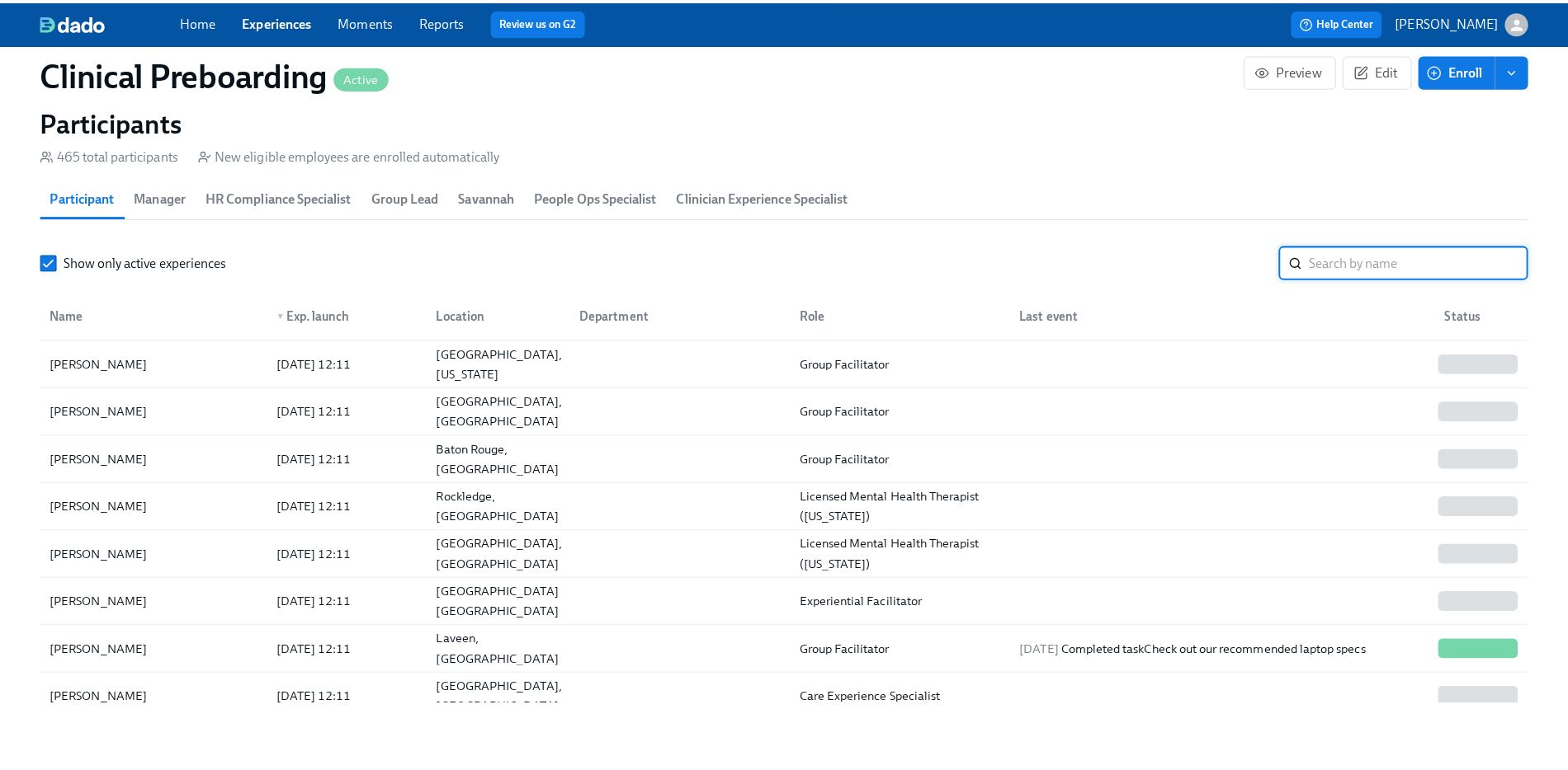
scroll to position [1788, 0]
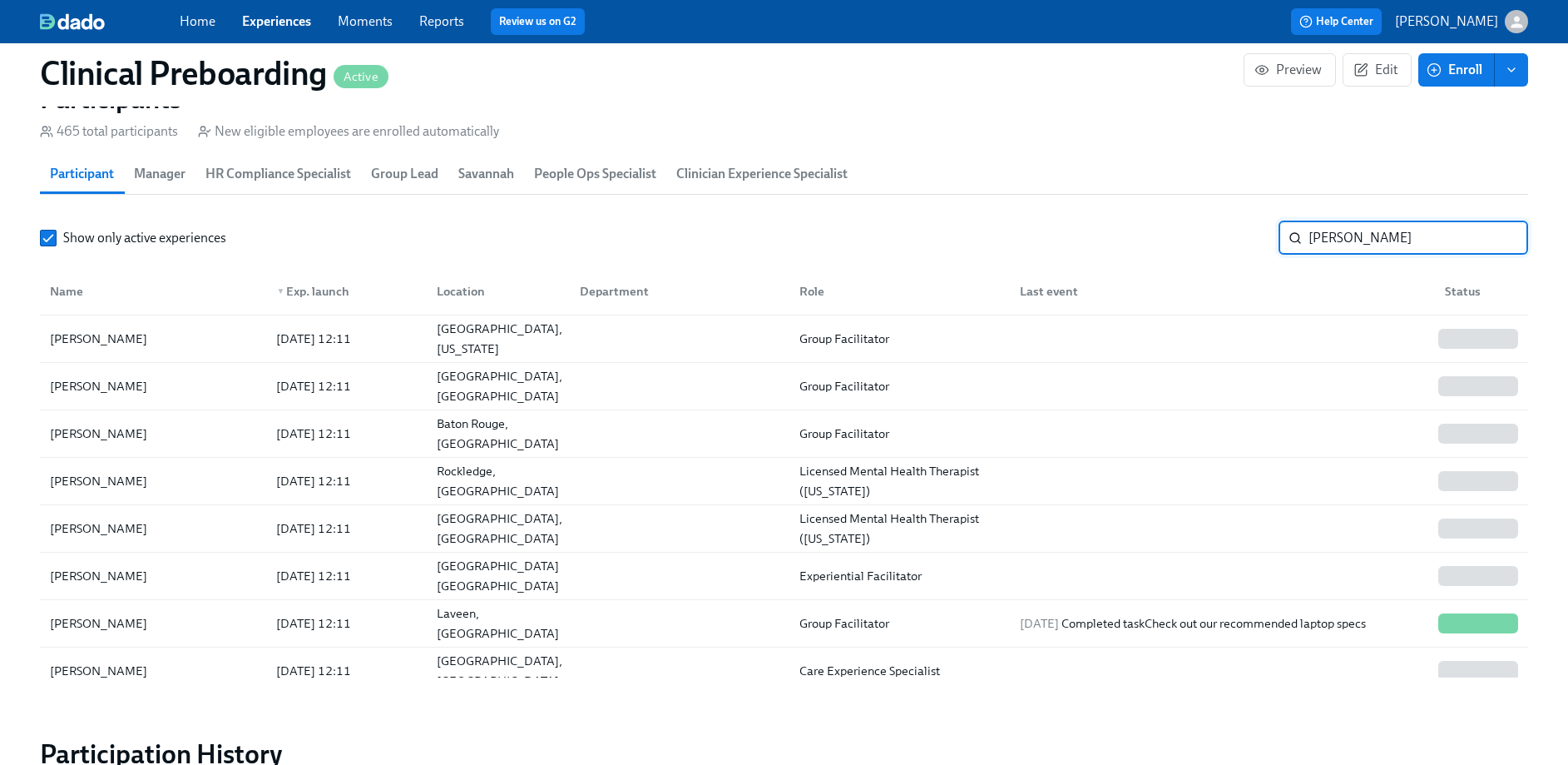
type input "[PERSON_NAME]"
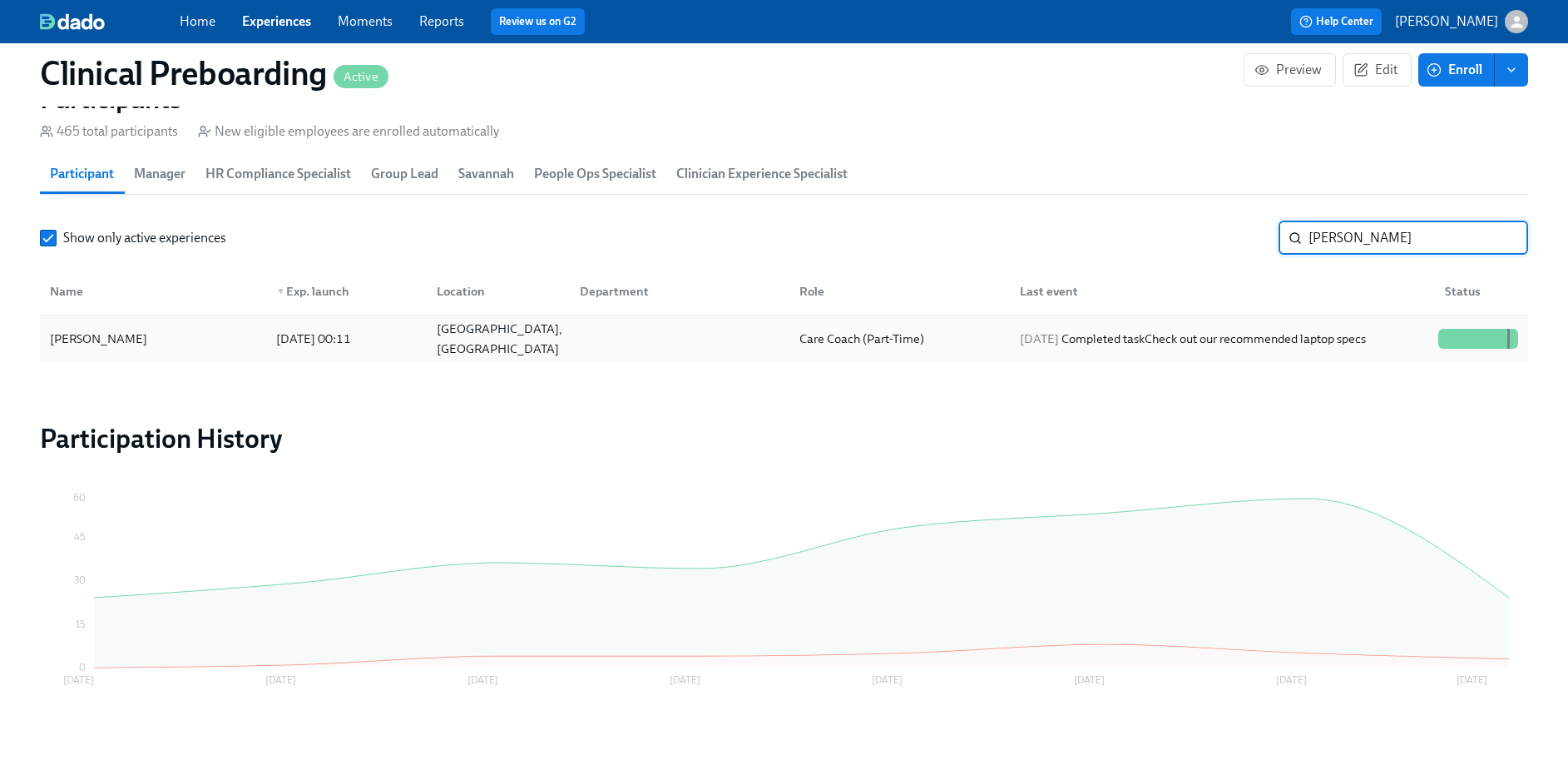
click at [1457, 331] on div at bounding box center [1458, 339] width 3 height 20
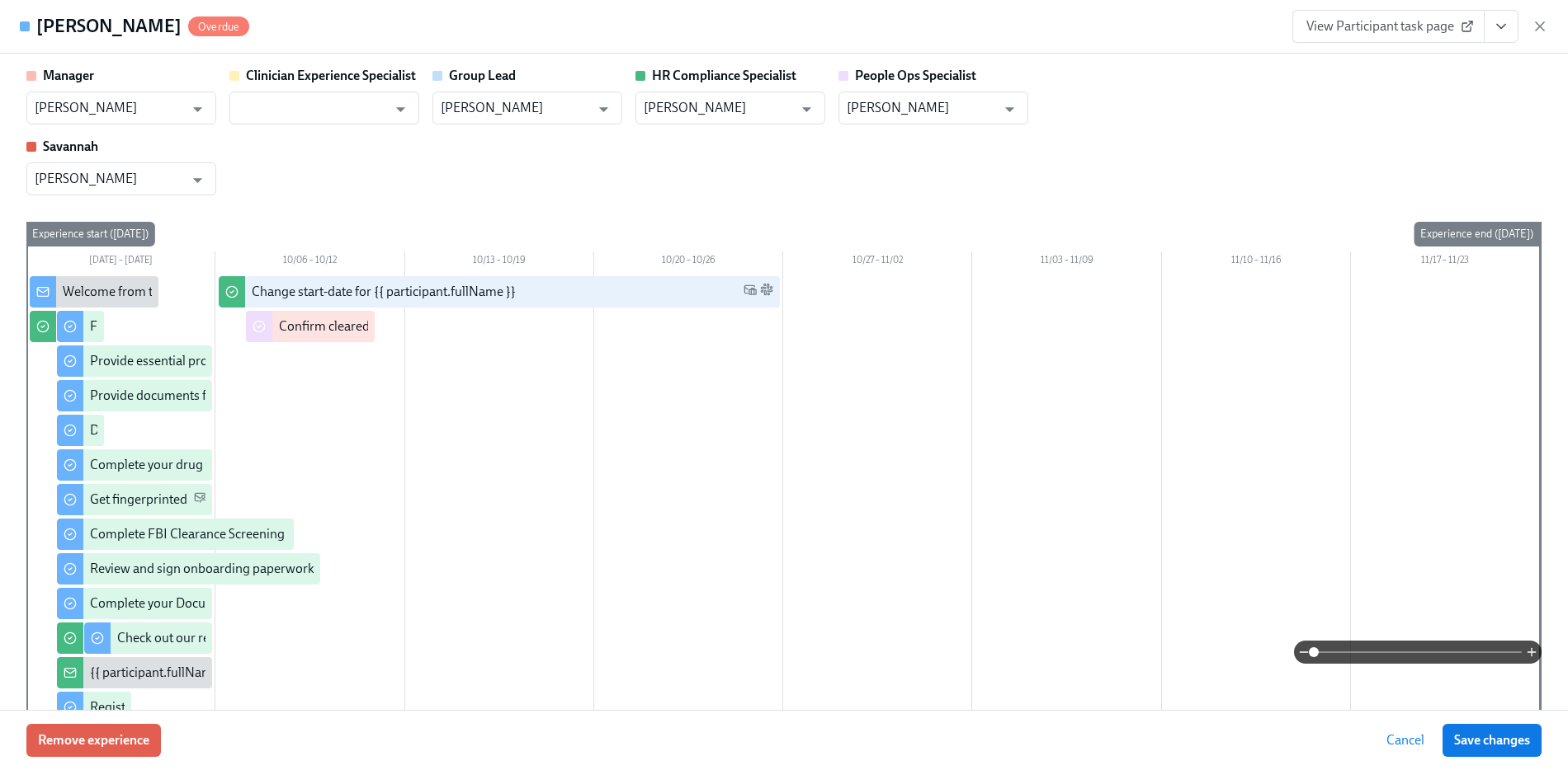
click at [1505, 24] on icon "View task page" at bounding box center [1501, 26] width 8 height 4
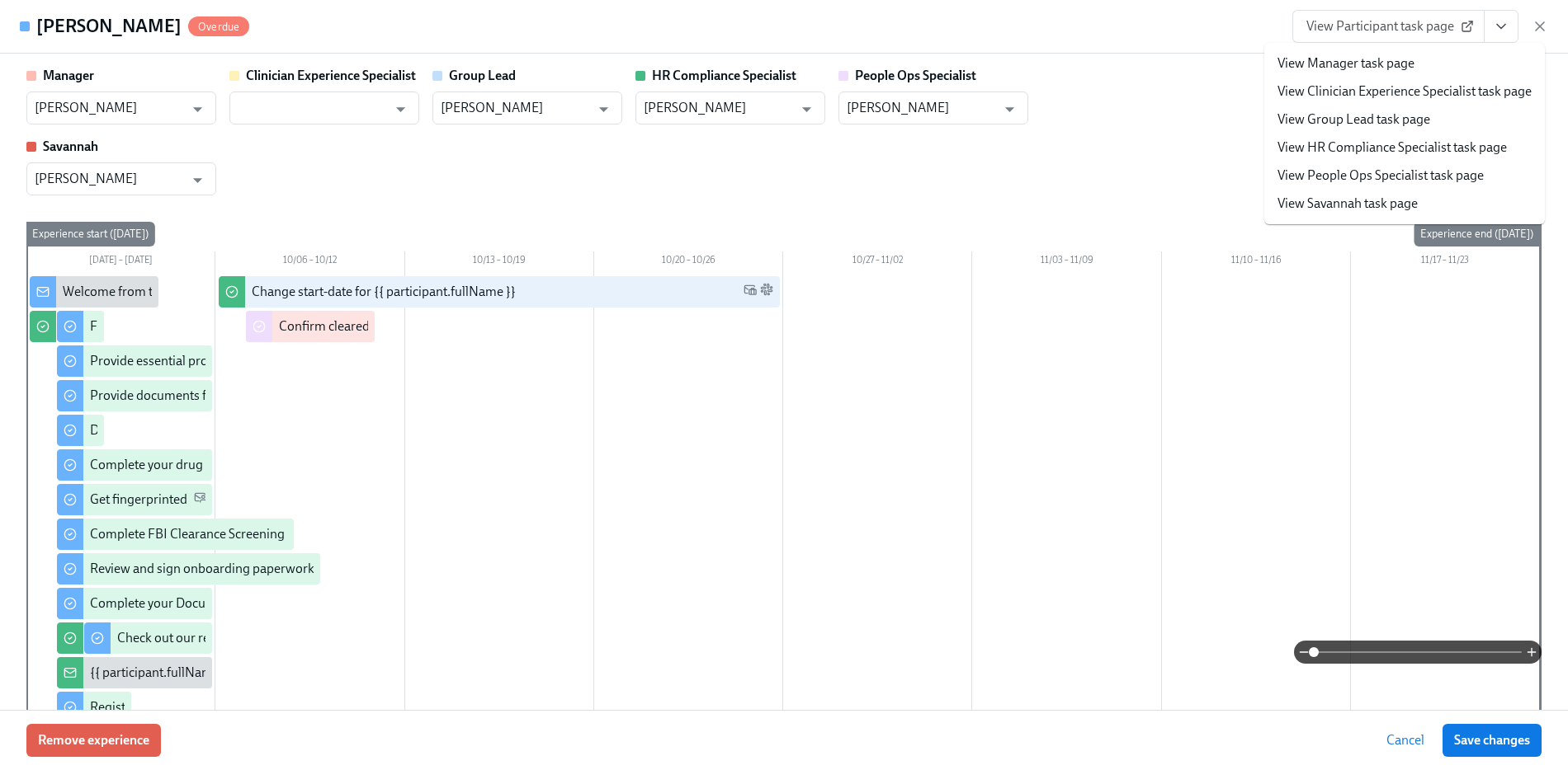
click at [1407, 182] on link "View People Ops Specialist task page" at bounding box center [1381, 175] width 206 height 18
